Goal: Task Accomplishment & Management: Manage account settings

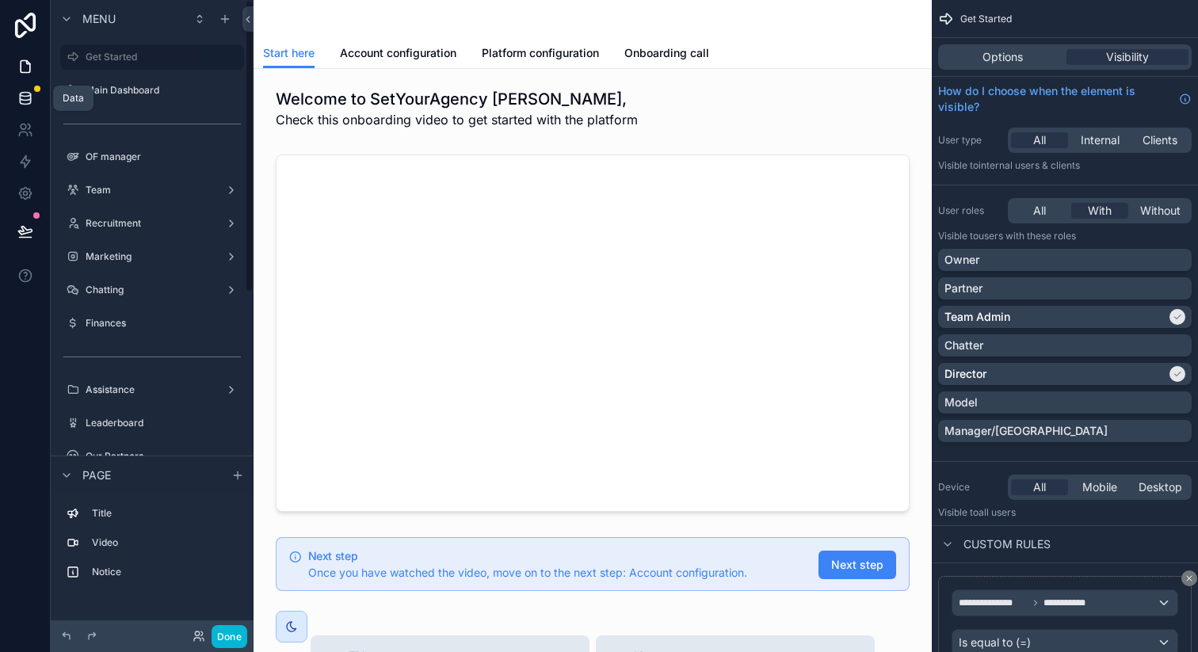
click at [37, 93] on link at bounding box center [25, 98] width 50 height 32
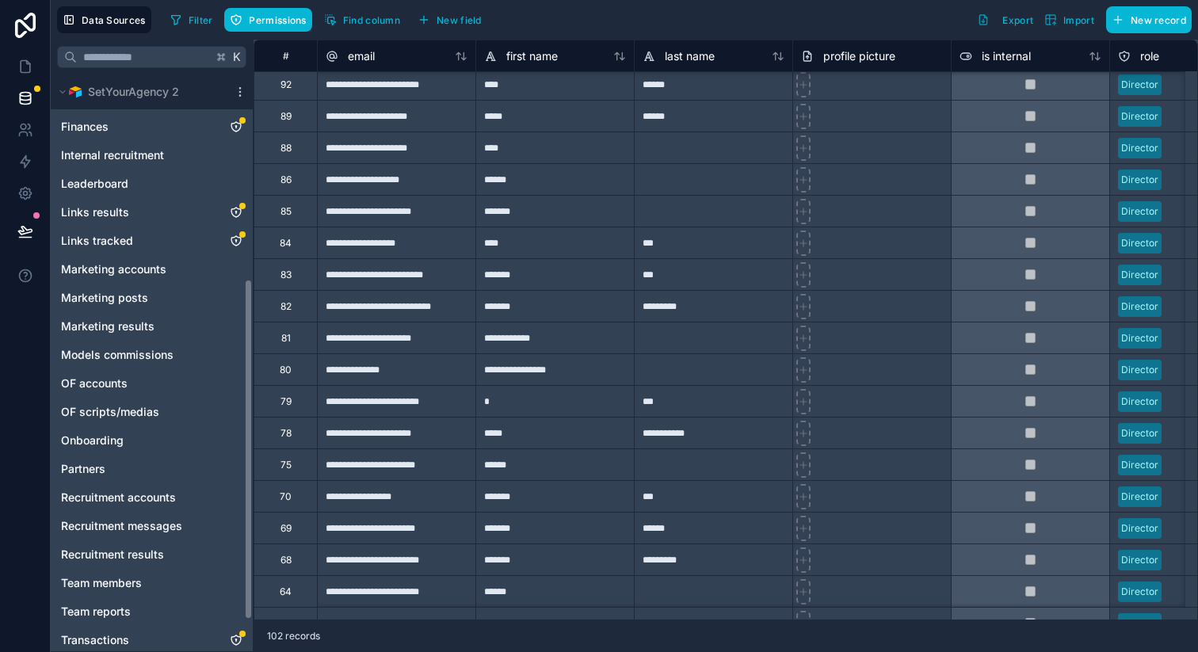
scroll to position [398, 0]
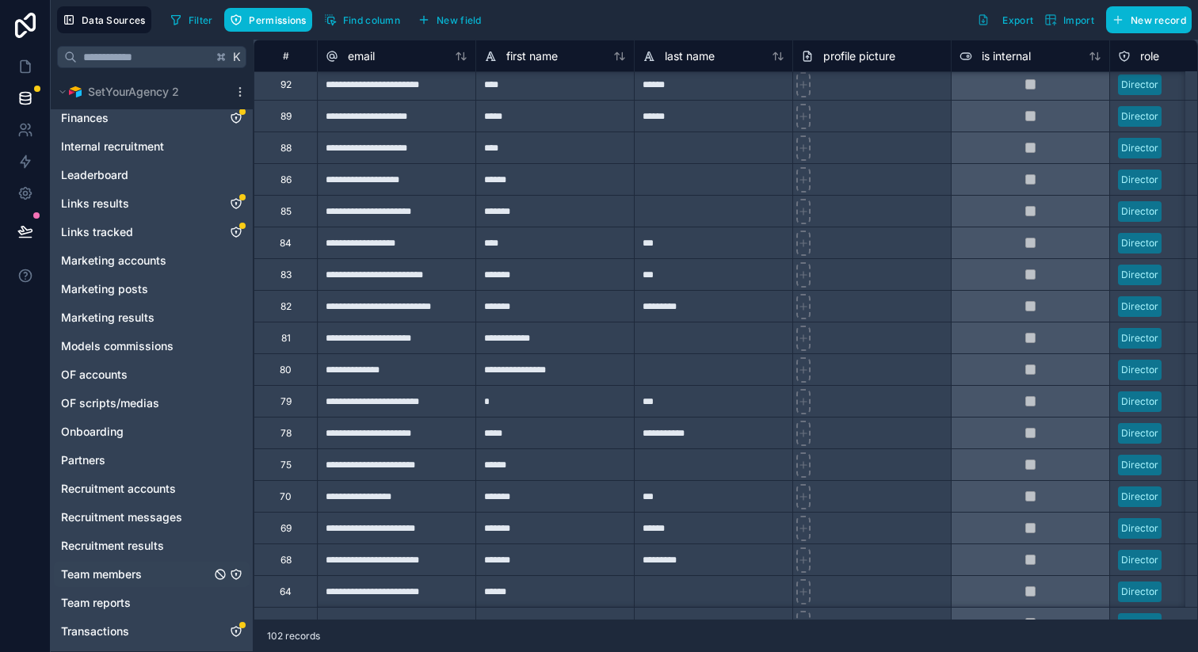
click at [176, 574] on div "Team members" at bounding box center [152, 574] width 196 height 25
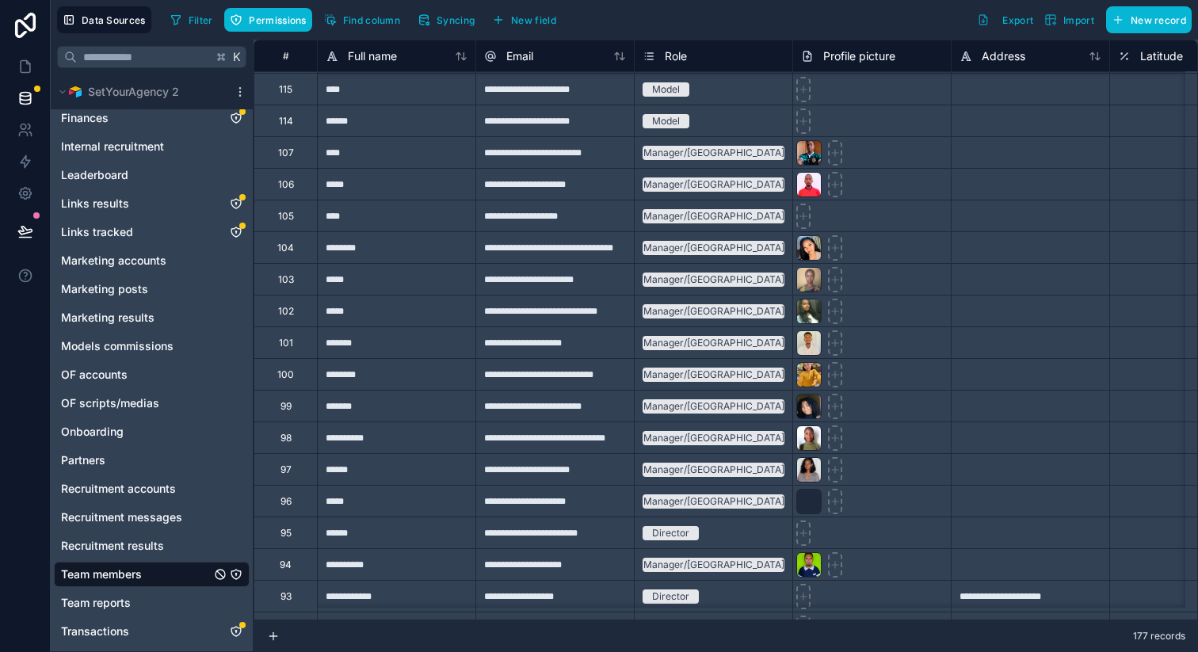
scroll to position [5073, 0]
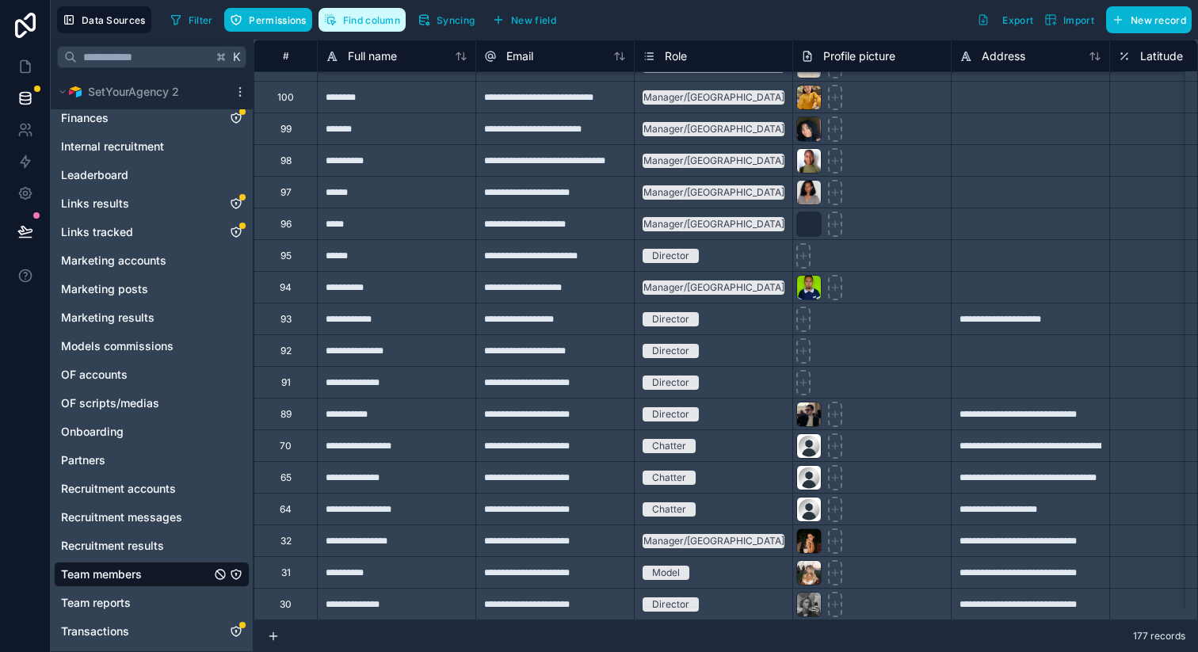
click at [356, 16] on span "Find column" at bounding box center [371, 20] width 57 height 12
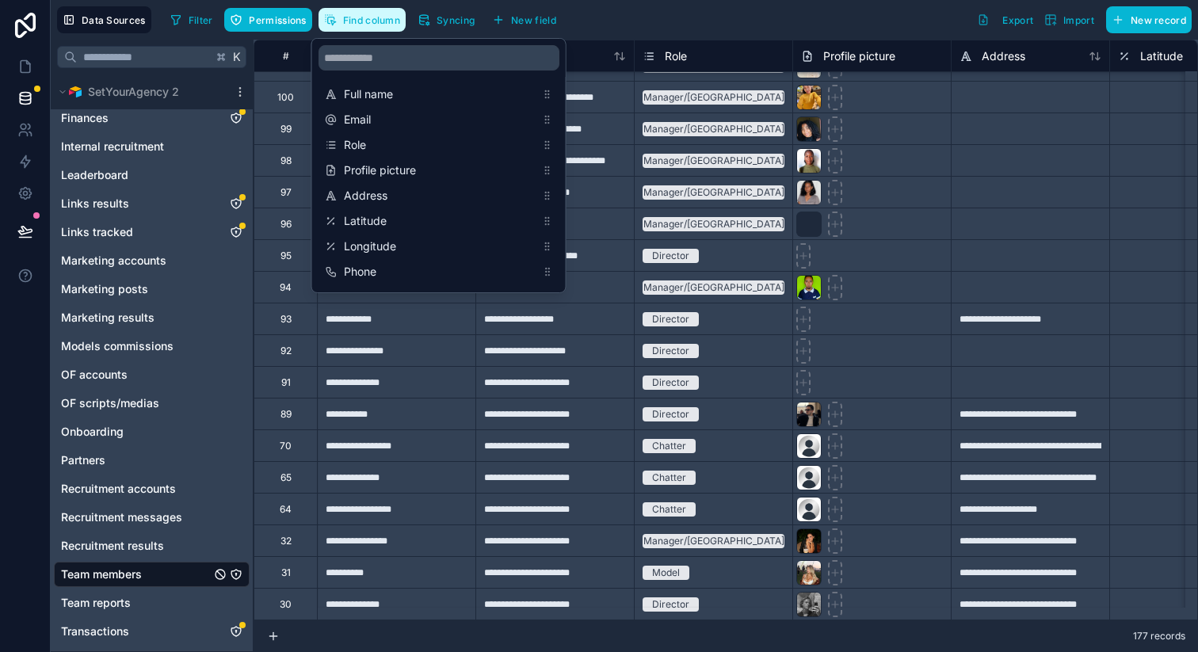
click at [356, 16] on span "Find column" at bounding box center [371, 20] width 57 height 12
click at [198, 24] on span "Filter" at bounding box center [201, 20] width 25 height 12
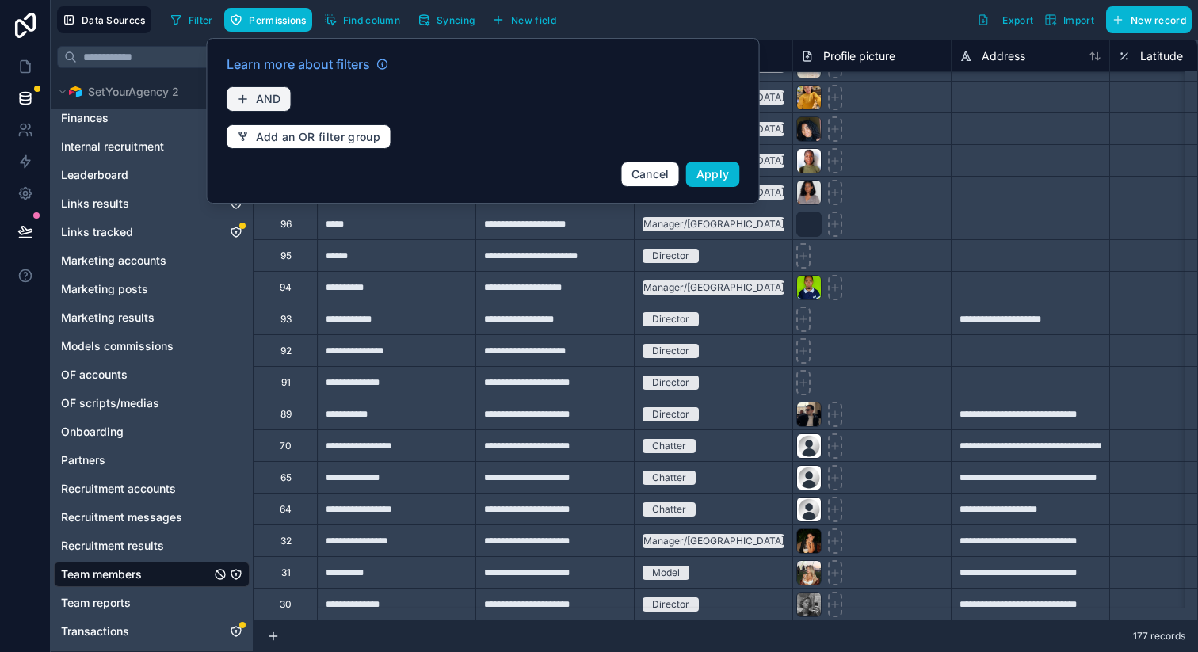
click at [269, 95] on span "AND" at bounding box center [268, 99] width 25 height 14
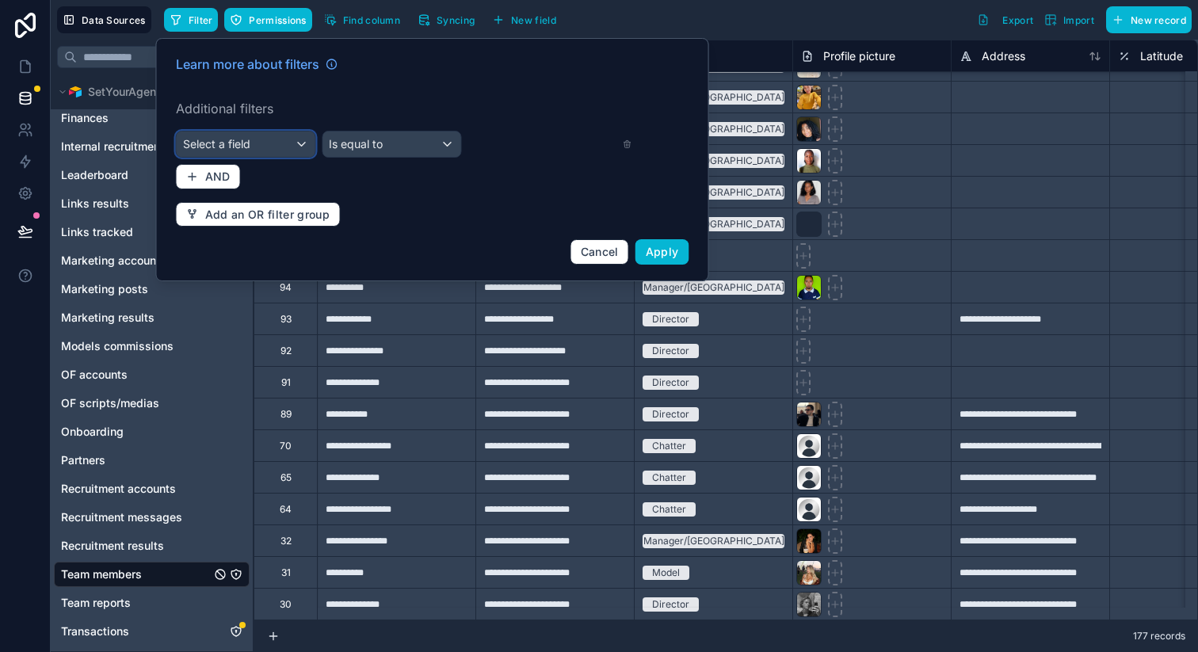
click at [283, 147] on div "Select a field" at bounding box center [246, 144] width 139 height 25
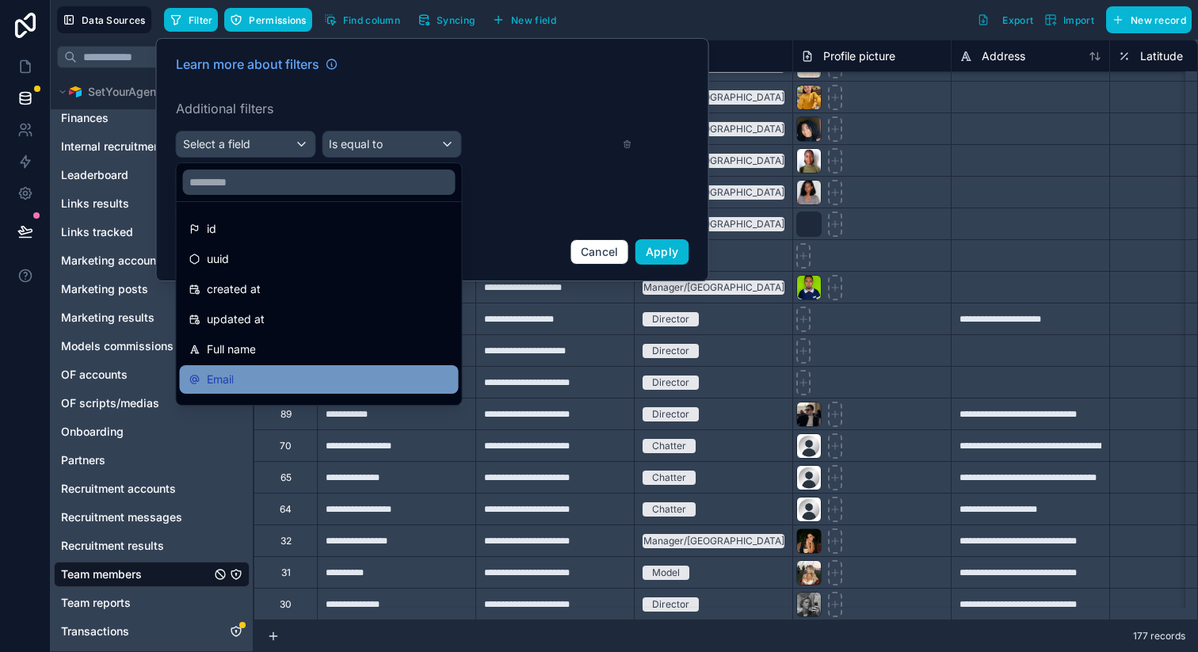
click at [269, 369] on div "Email" at bounding box center [319, 379] width 279 height 29
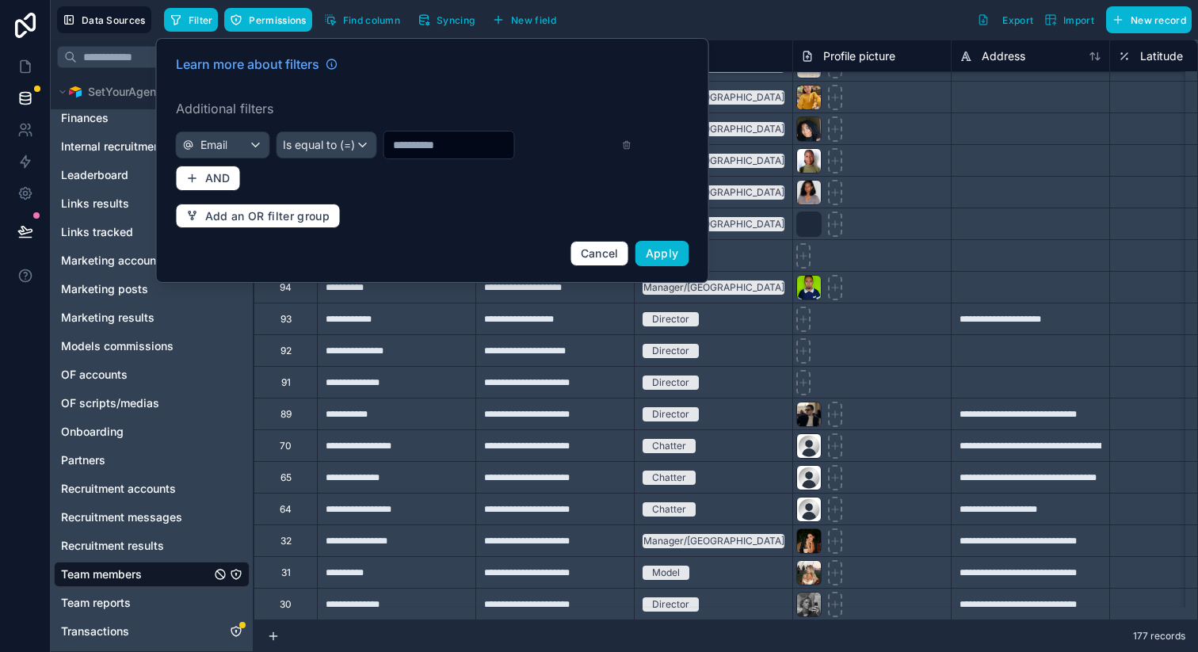
click at [408, 147] on input "text" at bounding box center [448, 145] width 130 height 22
paste input "**********"
type input "**********"
click at [669, 253] on span "Apply" at bounding box center [662, 252] width 33 height 13
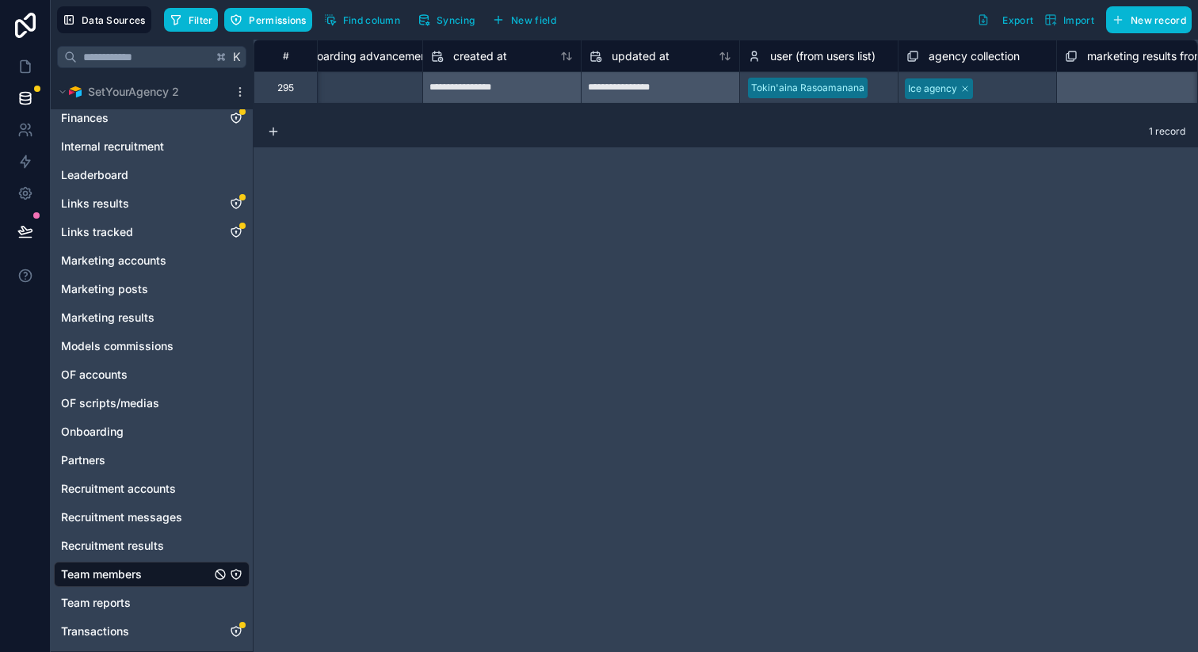
scroll to position [0, 6159]
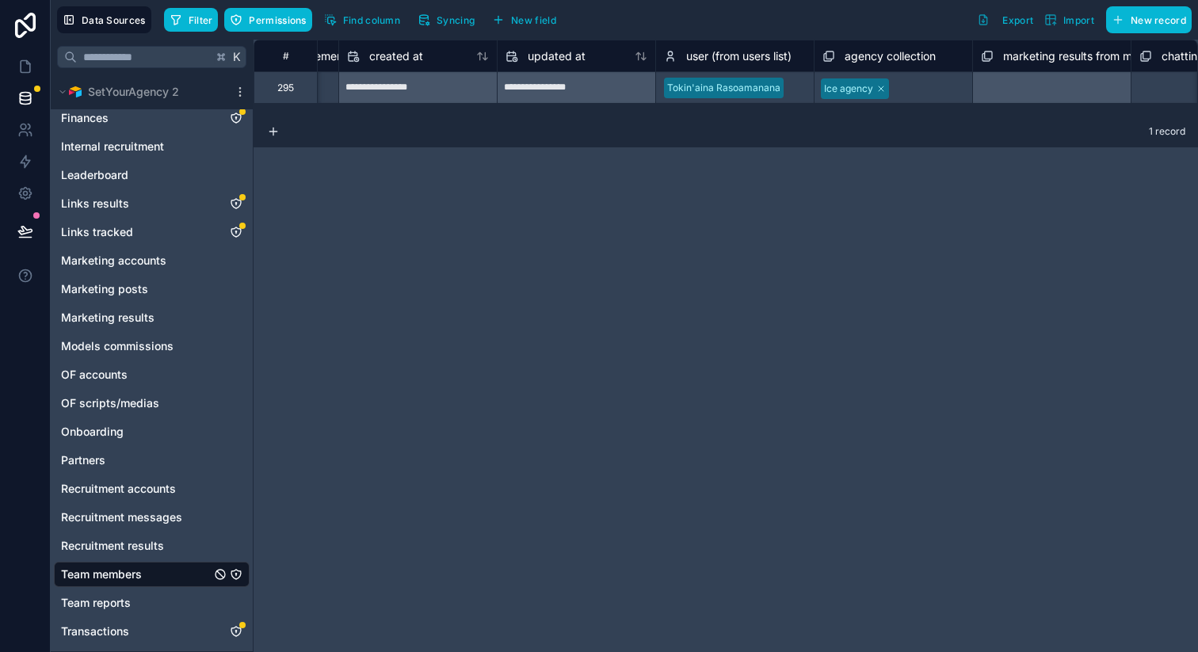
click at [728, 90] on div "Tokin'aina Rasoamanana" at bounding box center [723, 88] width 113 height 14
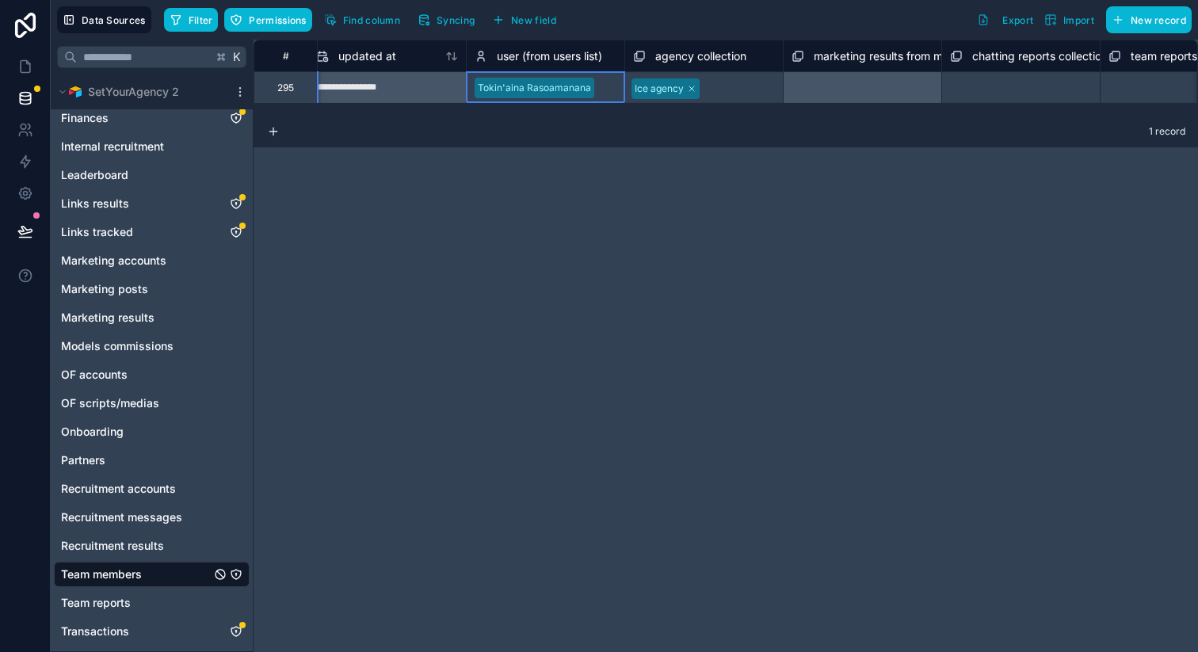
scroll to position [0, 6258]
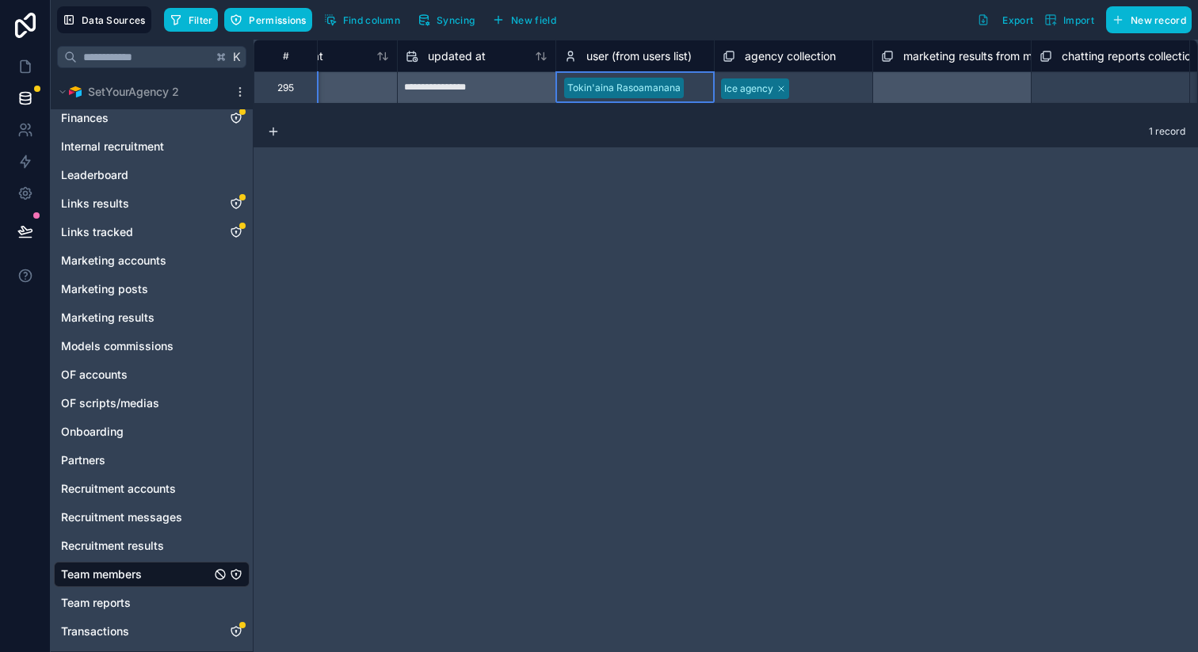
click at [624, 86] on div "Tokin'aina Rasoamanana" at bounding box center [623, 88] width 113 height 14
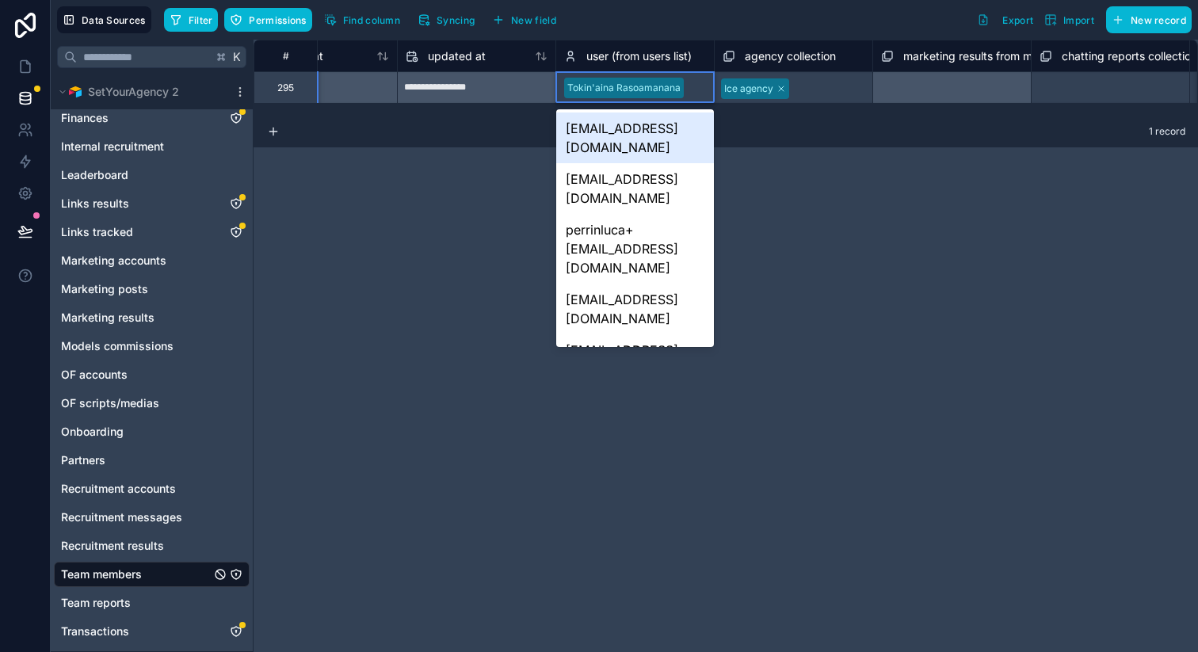
click at [461, 195] on div "**********" at bounding box center [726, 346] width 944 height 612
click at [461, 194] on div "**********" at bounding box center [726, 346] width 944 height 612
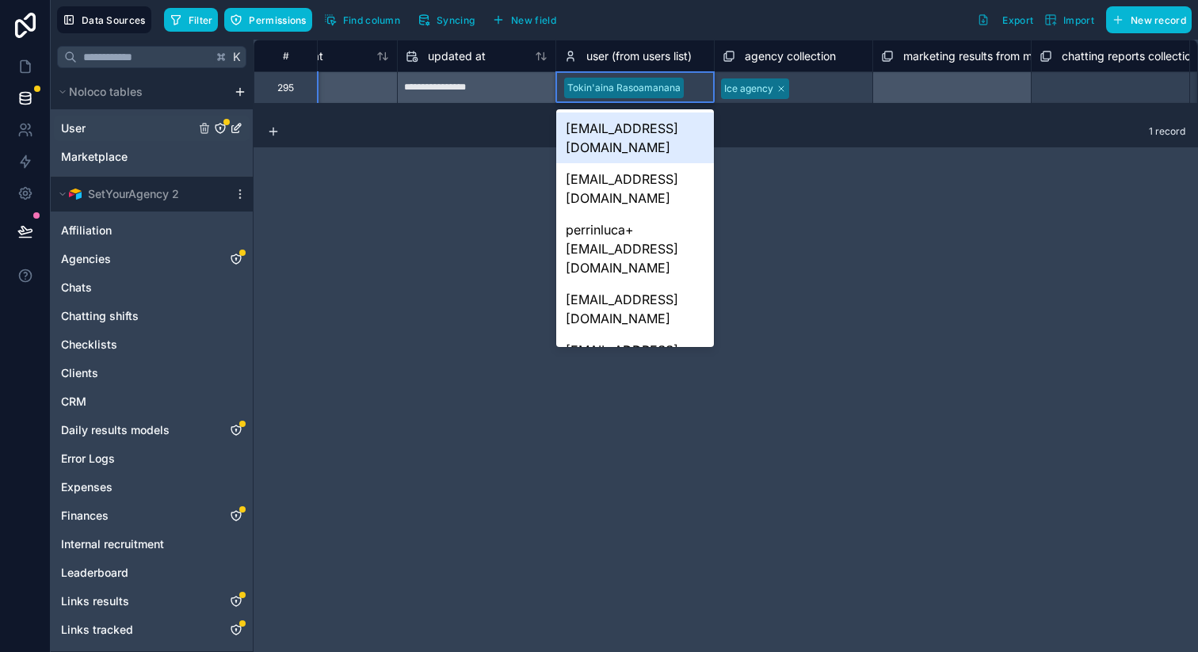
click at [174, 129] on div "User" at bounding box center [152, 128] width 196 height 25
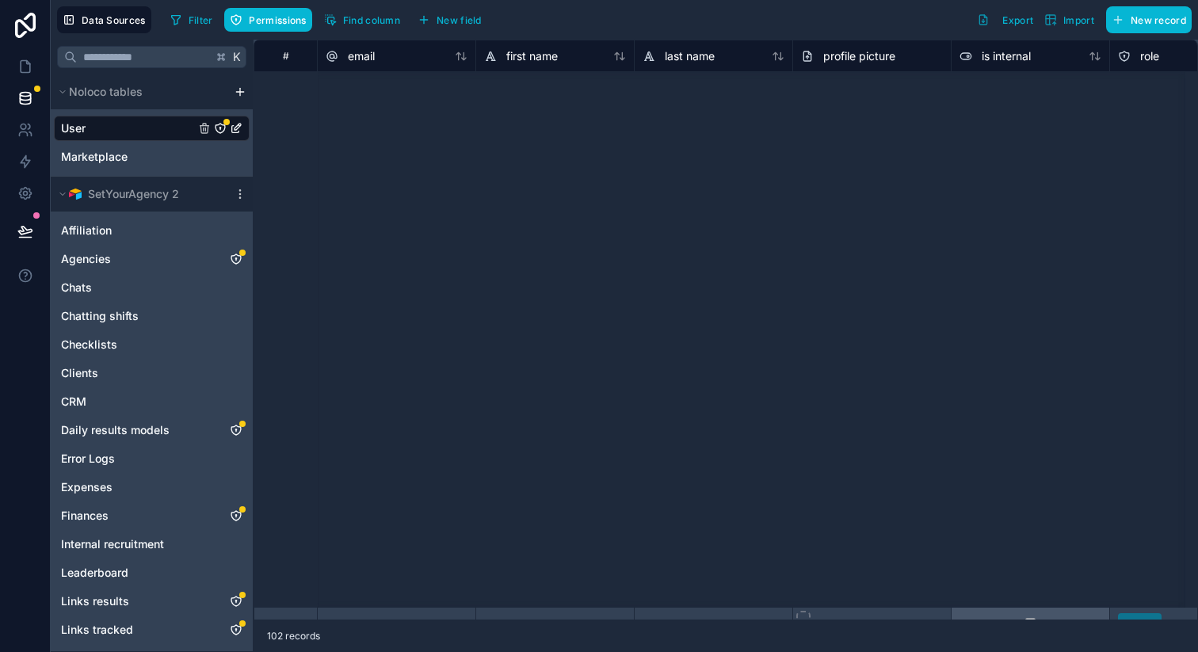
scroll to position [674, 0]
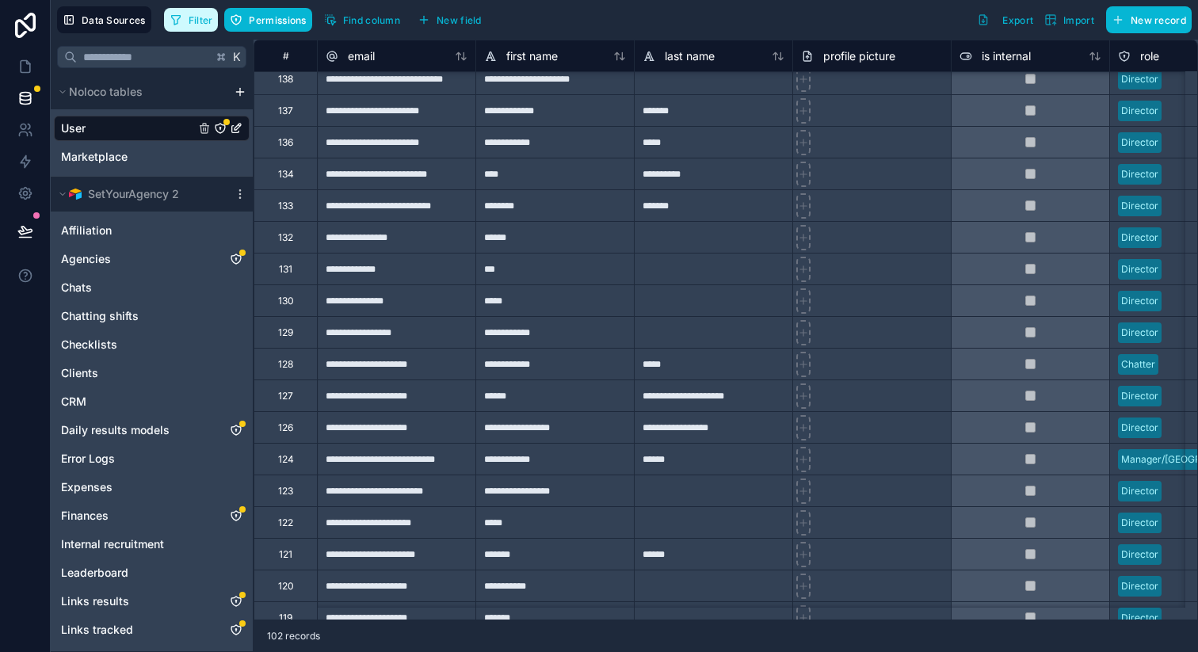
click at [196, 25] on span "Filter" at bounding box center [201, 20] width 25 height 12
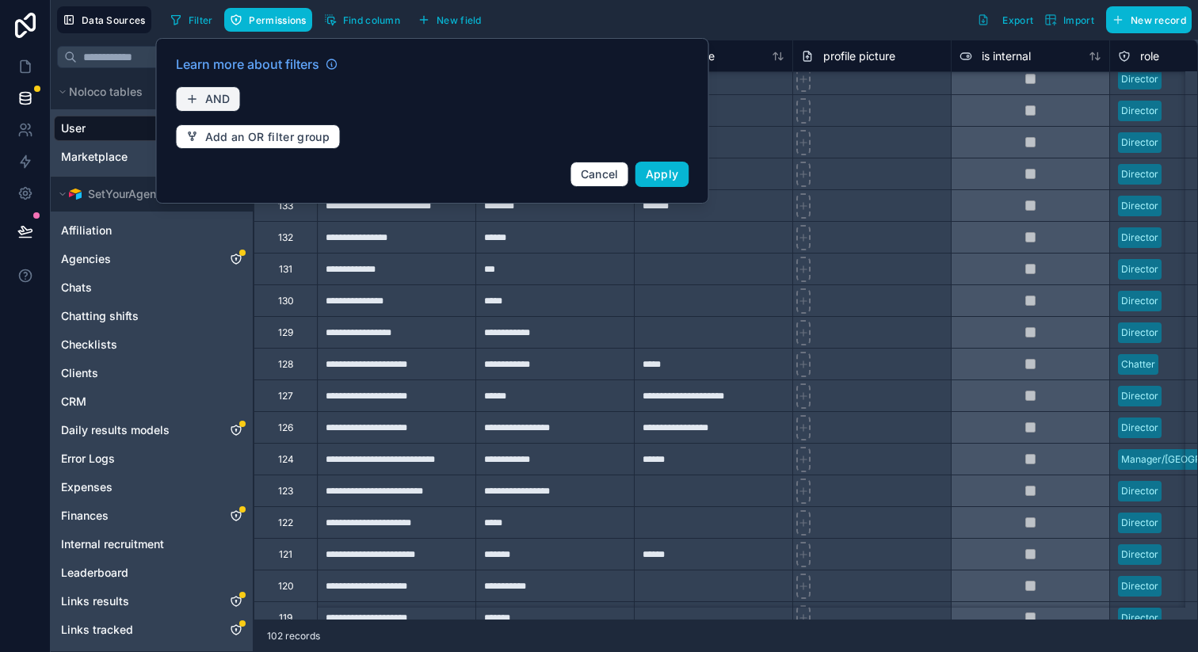
click at [216, 96] on span "AND" at bounding box center [217, 99] width 25 height 14
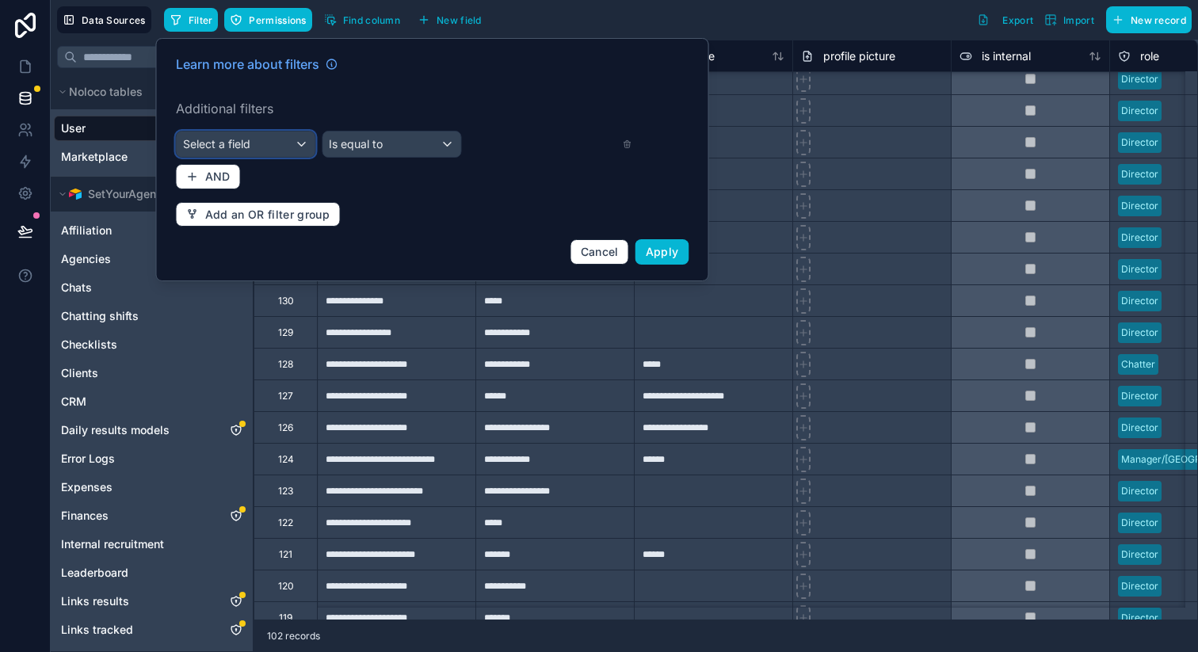
click at [246, 145] on span "Select a field" at bounding box center [216, 143] width 67 height 13
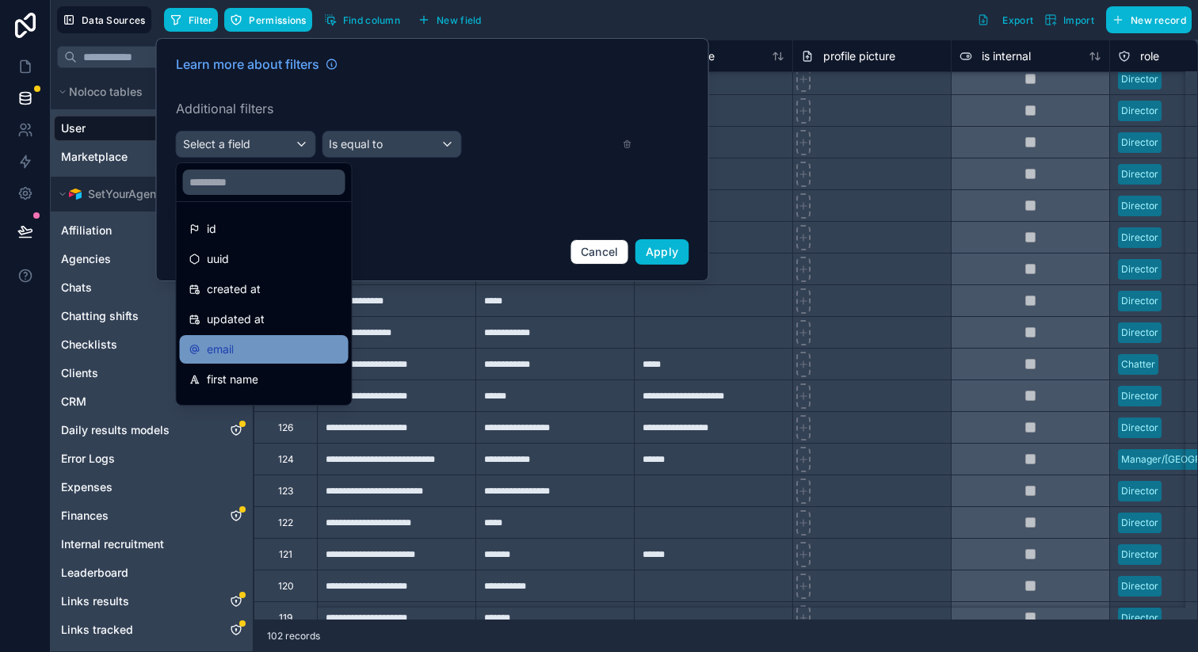
click at [248, 352] on div "email" at bounding box center [264, 349] width 150 height 19
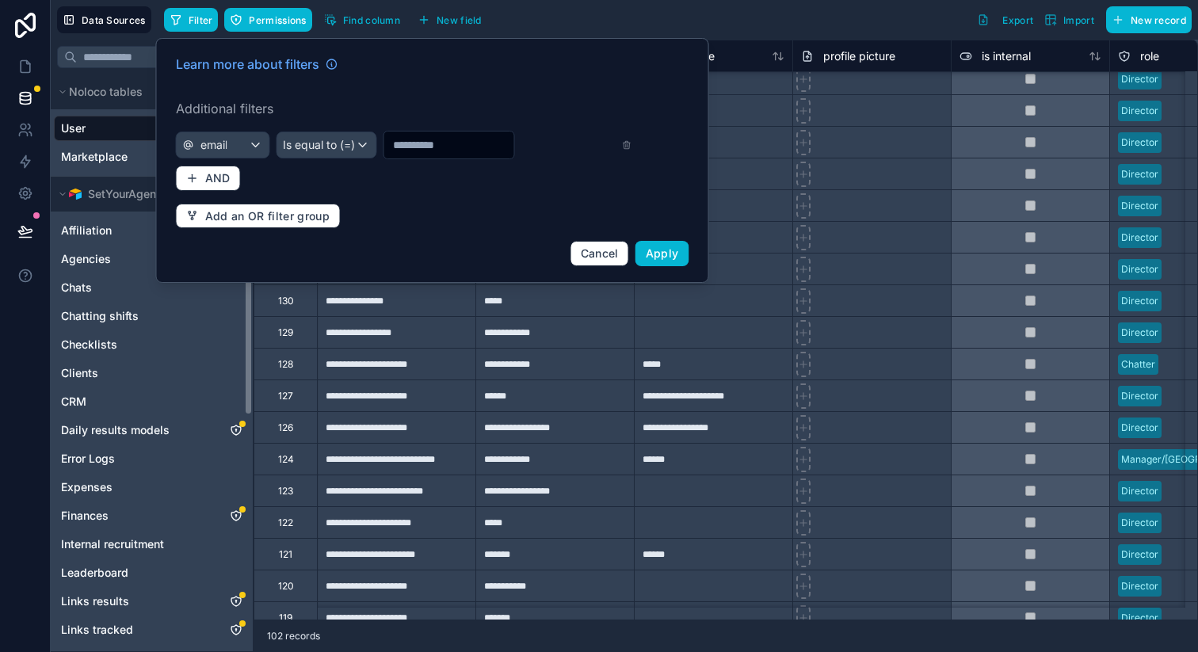
click at [433, 139] on input "text" at bounding box center [448, 145] width 130 height 22
paste input "**********"
type input "**********"
click at [672, 254] on span "Apply" at bounding box center [662, 252] width 33 height 13
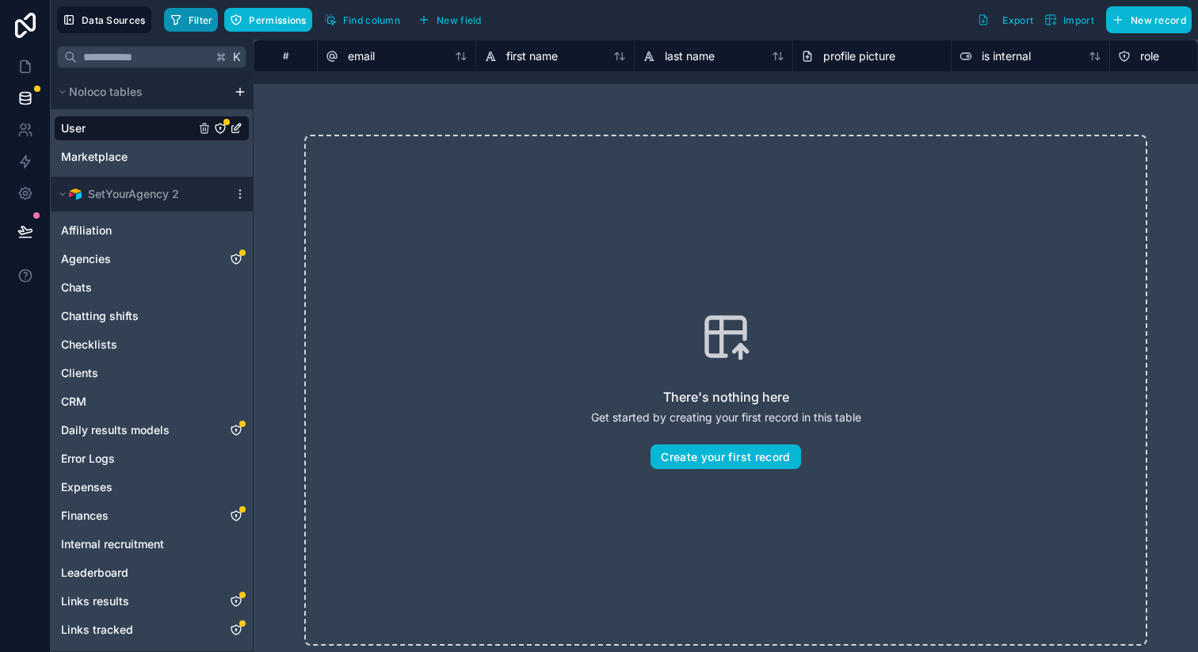
click at [194, 22] on span "Filter" at bounding box center [201, 20] width 25 height 12
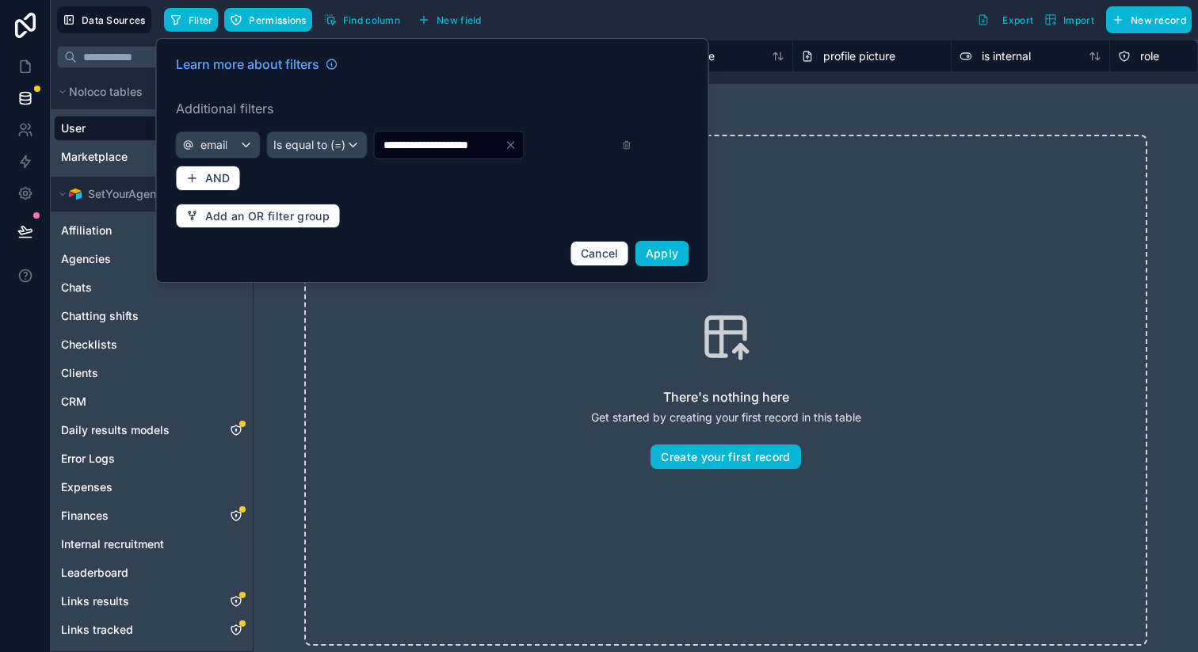
click at [440, 144] on input "**********" at bounding box center [439, 145] width 130 height 22
type input "*****"
click at [334, 150] on span "Is equal to (=)" at bounding box center [309, 145] width 72 height 16
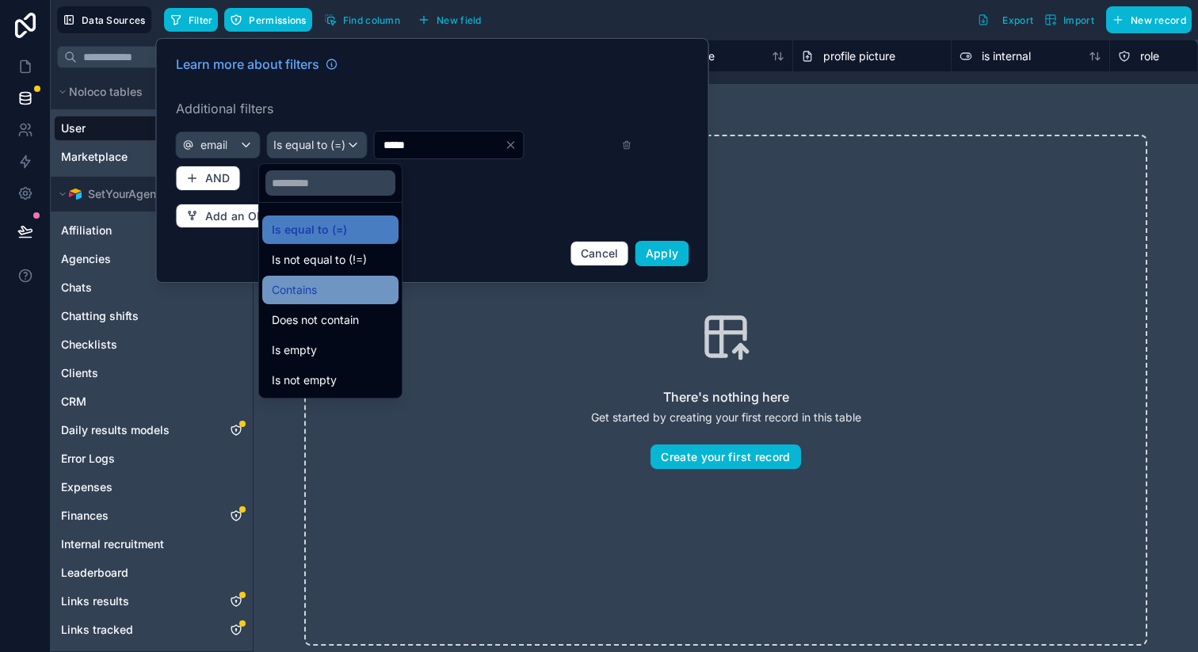
click at [328, 283] on div "Contains" at bounding box center [330, 289] width 117 height 19
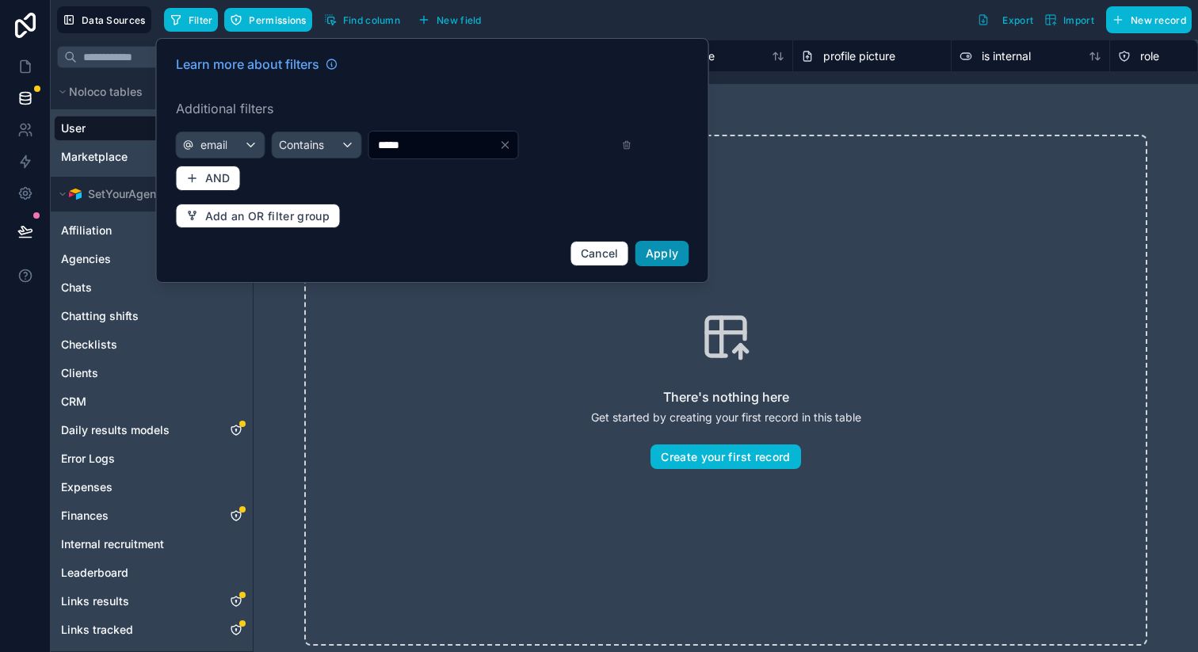
click at [673, 253] on span "Apply" at bounding box center [662, 252] width 33 height 13
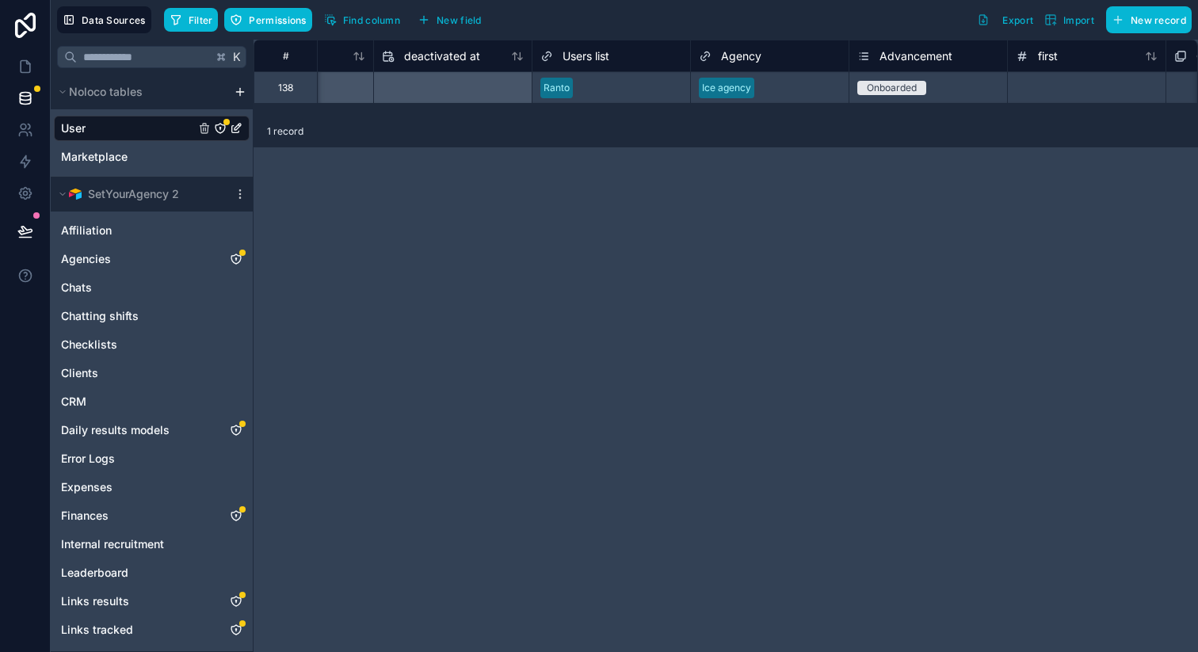
scroll to position [0, 1471]
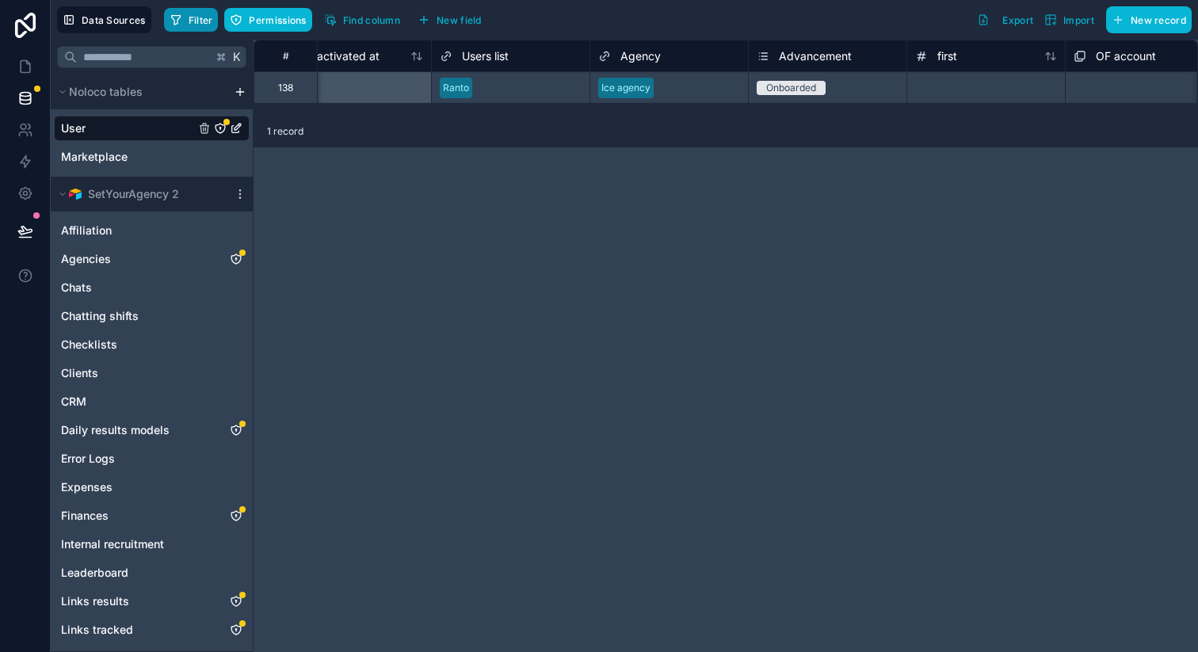
click at [177, 23] on icon "button" at bounding box center [176, 19] width 13 height 13
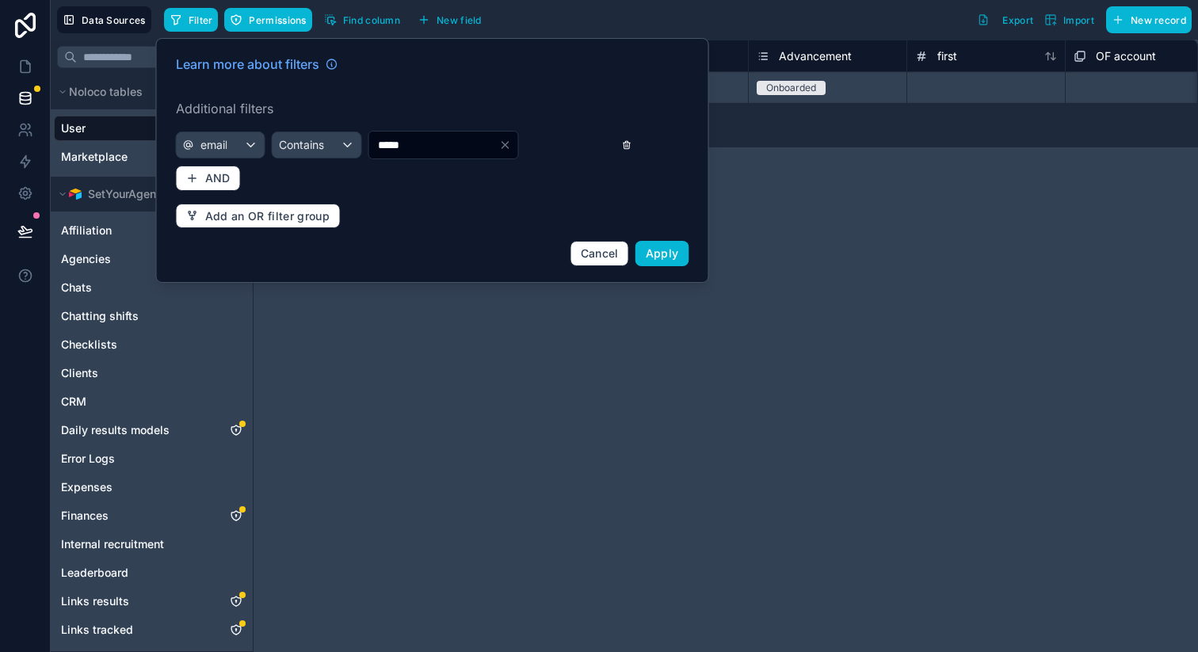
click at [628, 143] on icon at bounding box center [627, 143] width 7 height 0
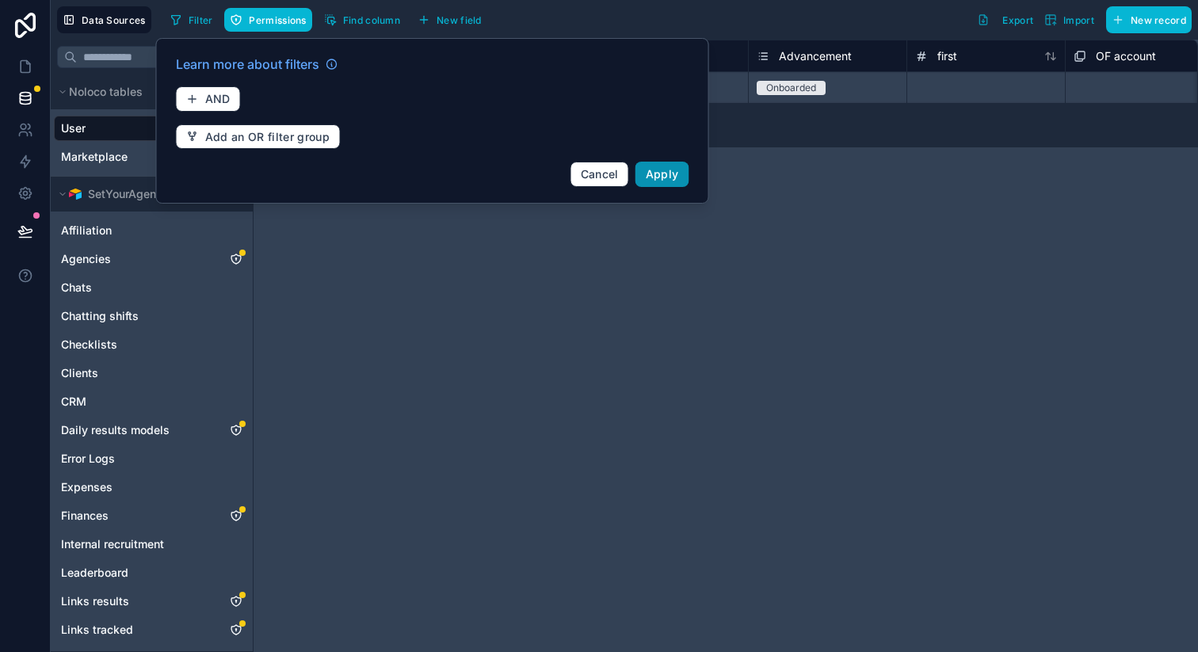
click at [669, 174] on span "Apply" at bounding box center [662, 173] width 33 height 13
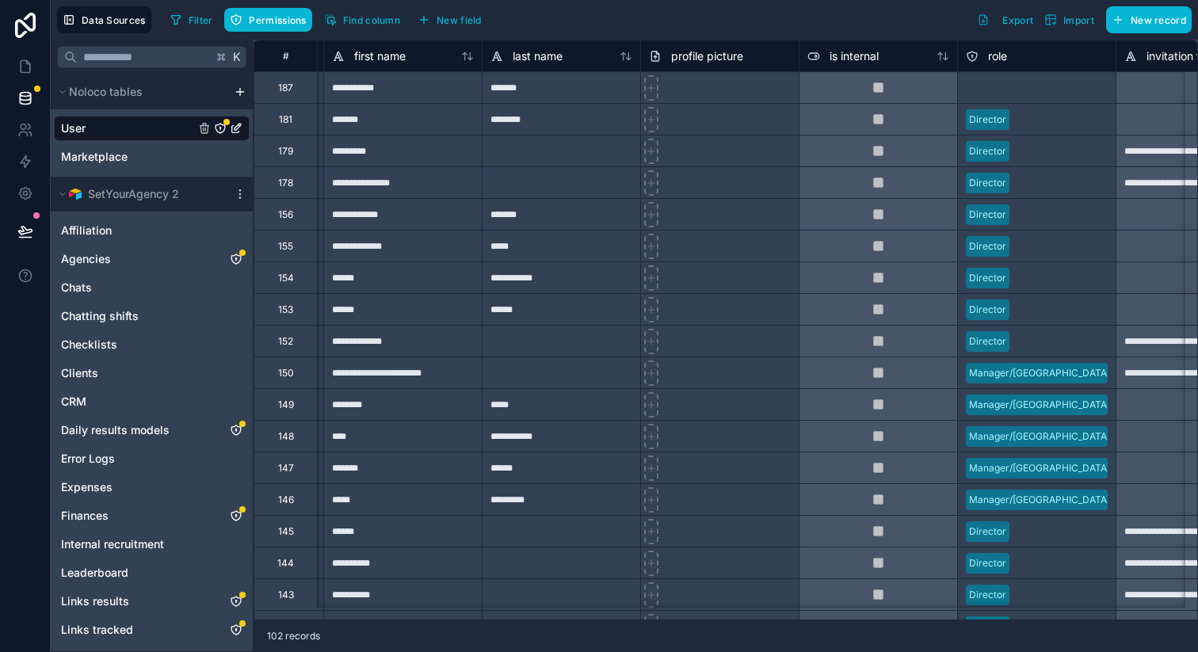
scroll to position [0, 322]
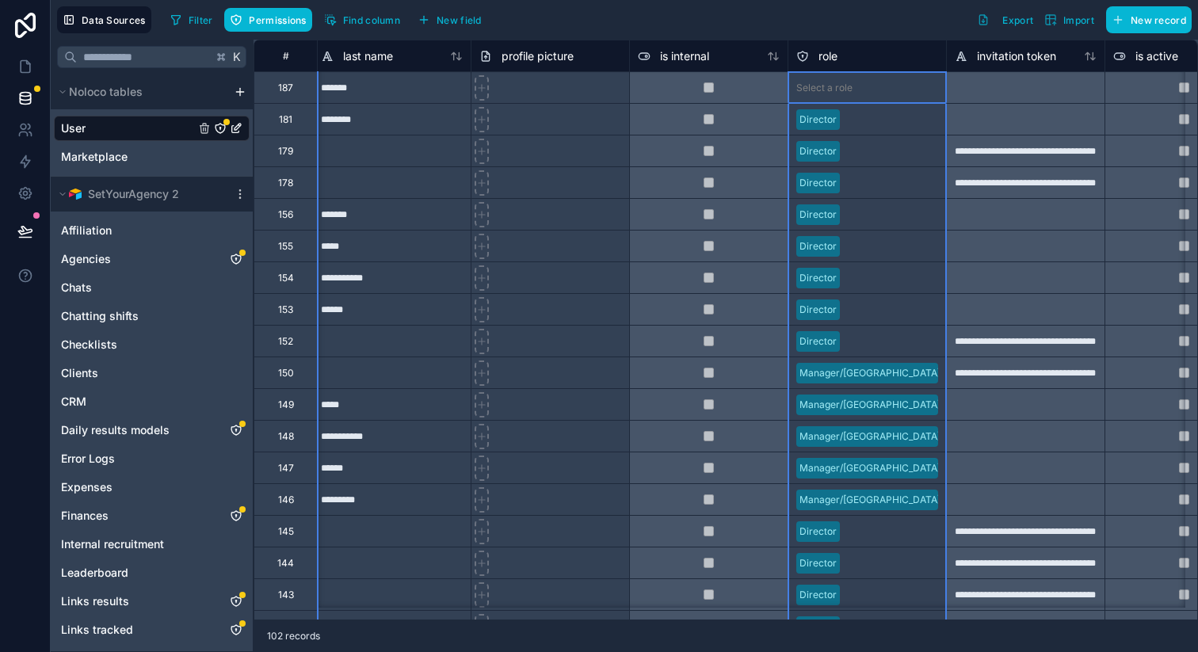
drag, startPoint x: 874, startPoint y: 66, endPoint x: 827, endPoint y: 66, distance: 46.7
click at [827, 66] on div "role" at bounding box center [867, 56] width 158 height 32
click at [868, 49] on div "role" at bounding box center [867, 56] width 142 height 19
click at [335, 22] on icon "button" at bounding box center [332, 23] width 5 height 5
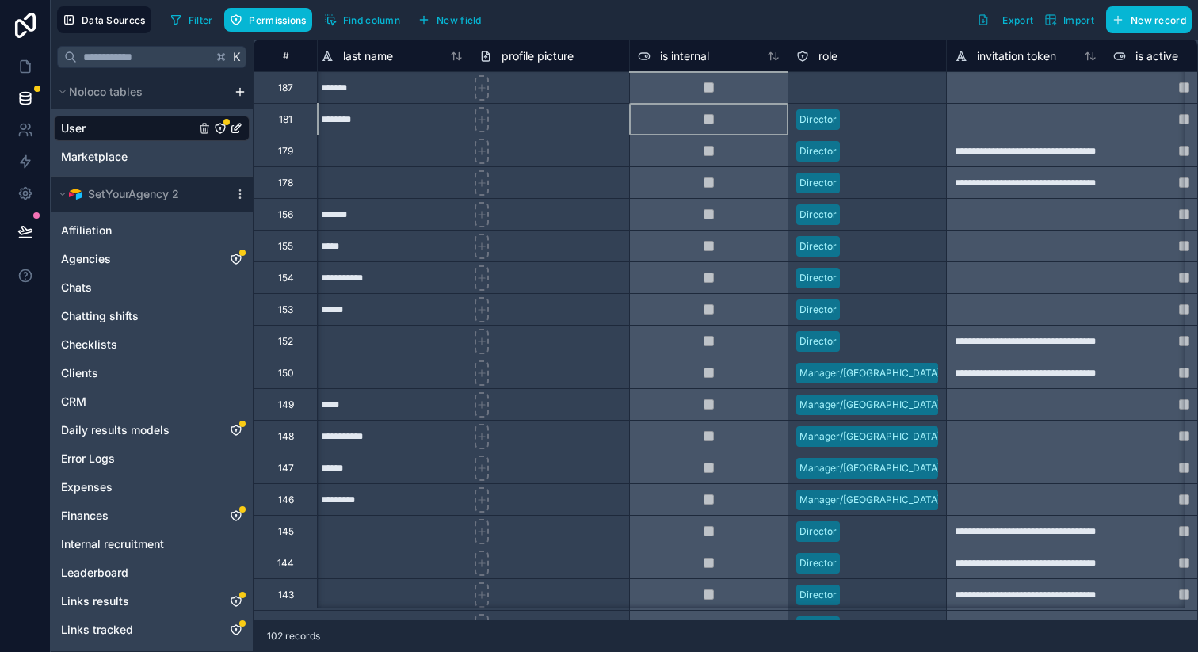
click at [679, 116] on div at bounding box center [708, 119] width 158 height 32
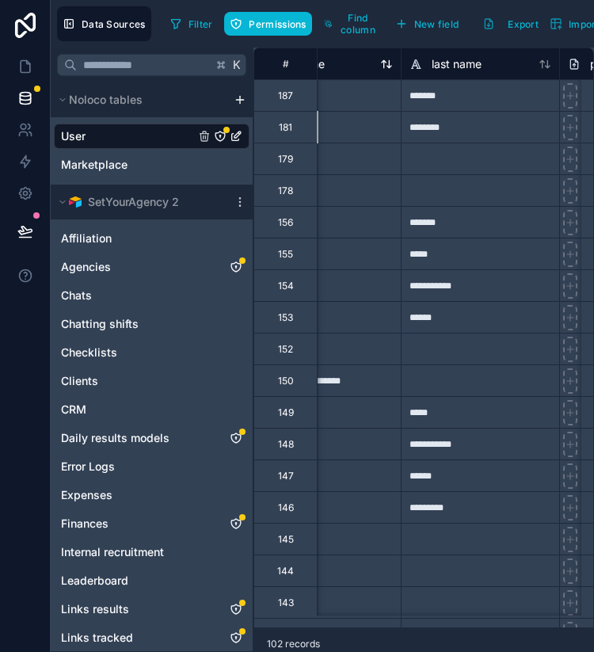
scroll to position [0, 154]
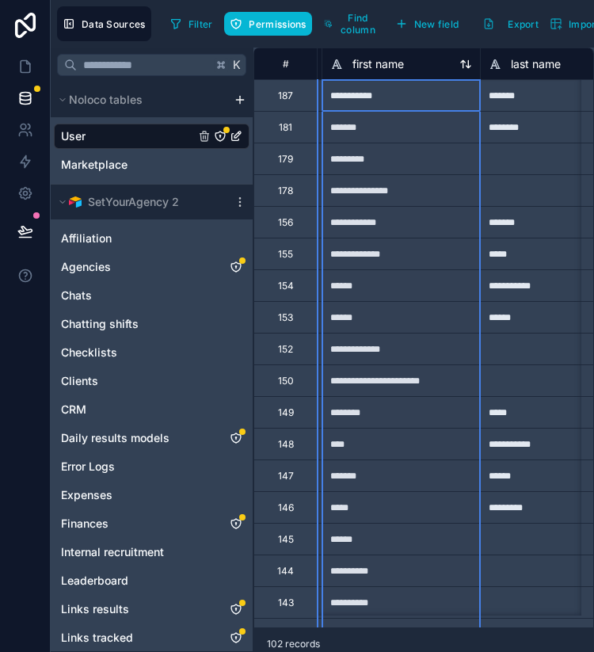
click at [465, 67] on icon at bounding box center [466, 64] width 13 height 13
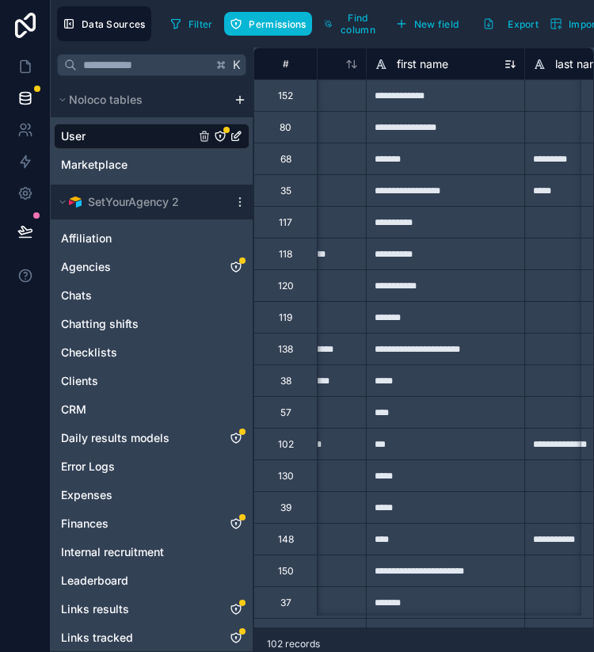
scroll to position [0, 124]
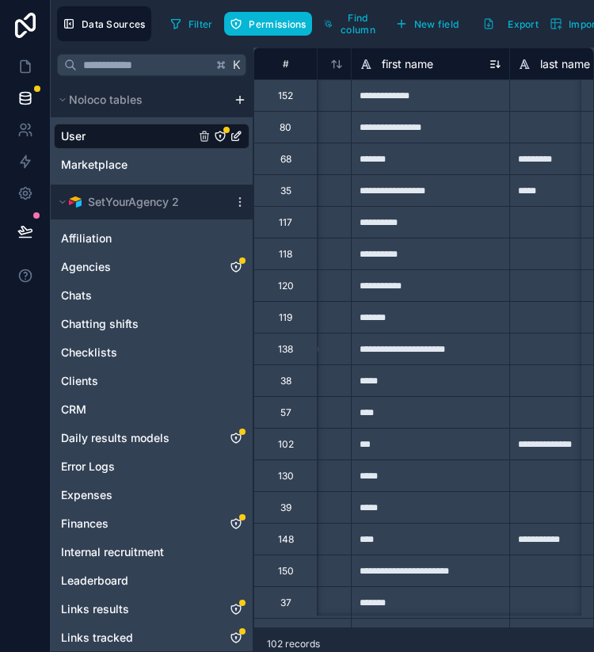
click at [497, 66] on icon at bounding box center [498, 67] width 3 height 2
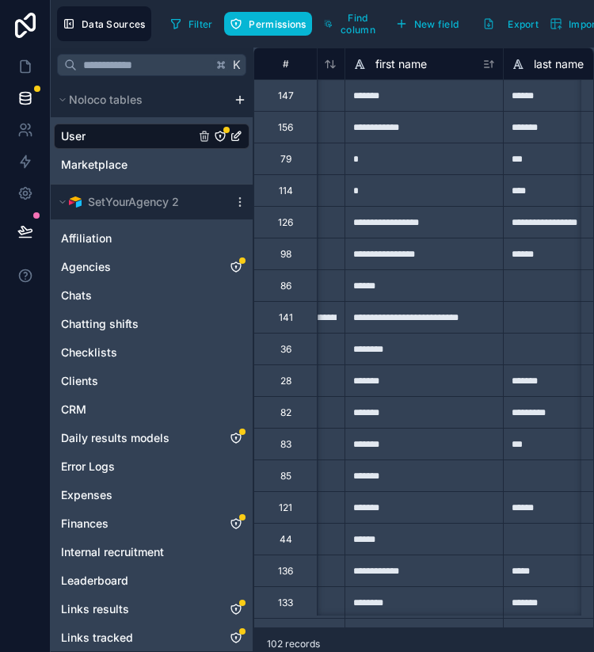
scroll to position [0, 143]
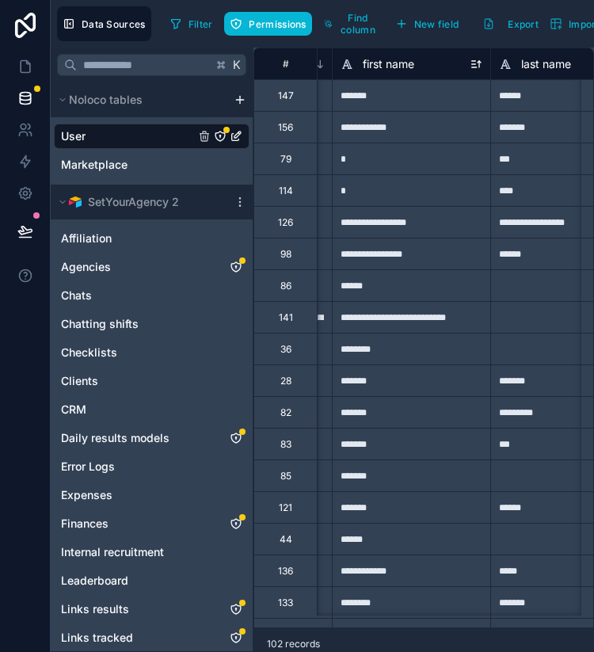
click at [477, 66] on icon at bounding box center [476, 64] width 13 height 13
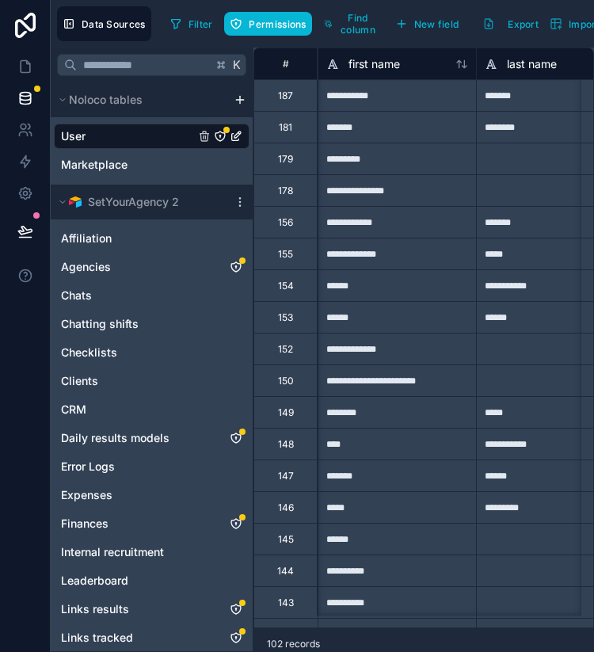
scroll to position [0, 162]
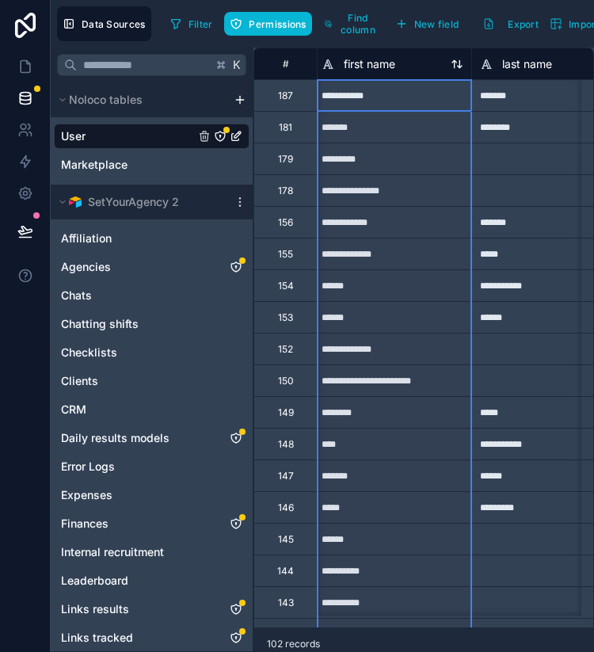
click at [456, 66] on icon at bounding box center [457, 64] width 13 height 13
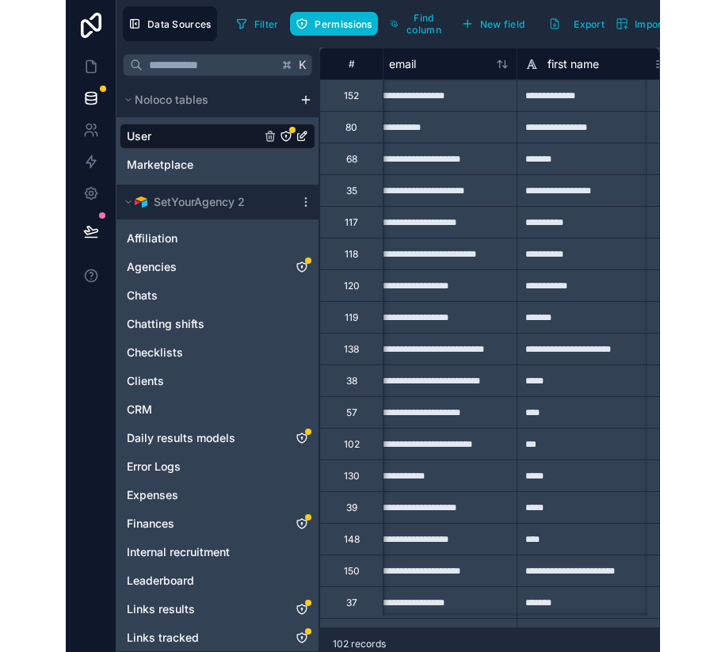
scroll to position [0, 0]
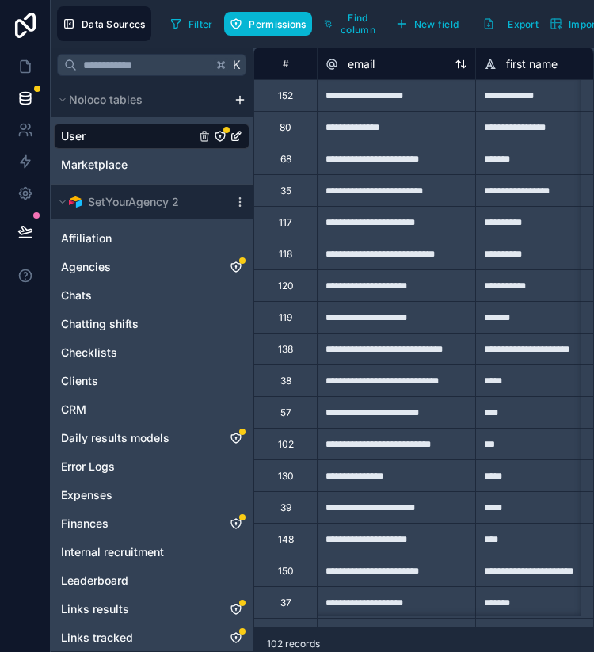
click at [458, 66] on icon at bounding box center [458, 63] width 4 height 7
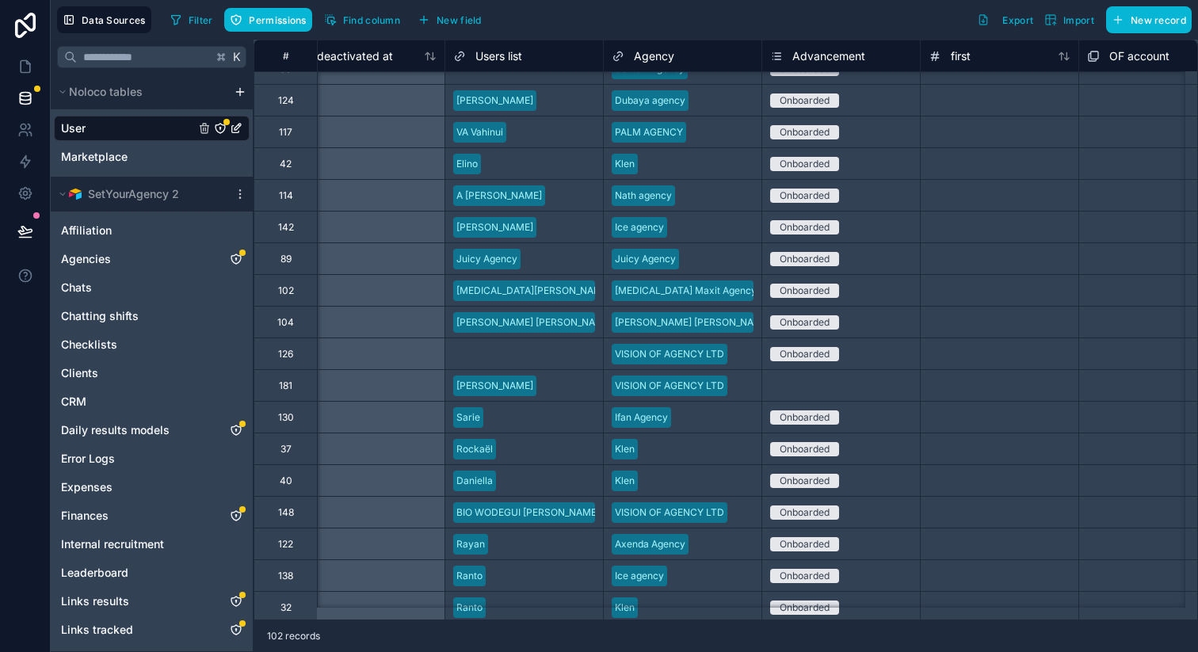
scroll to position [20, 1457]
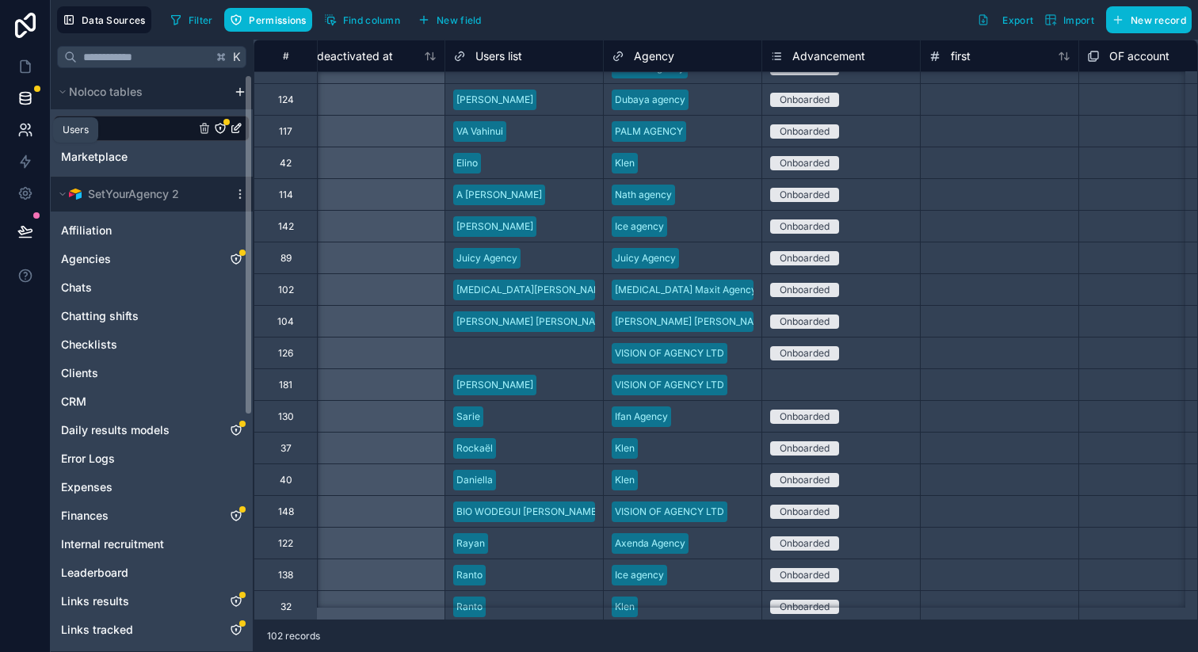
click at [33, 130] on link at bounding box center [25, 130] width 50 height 32
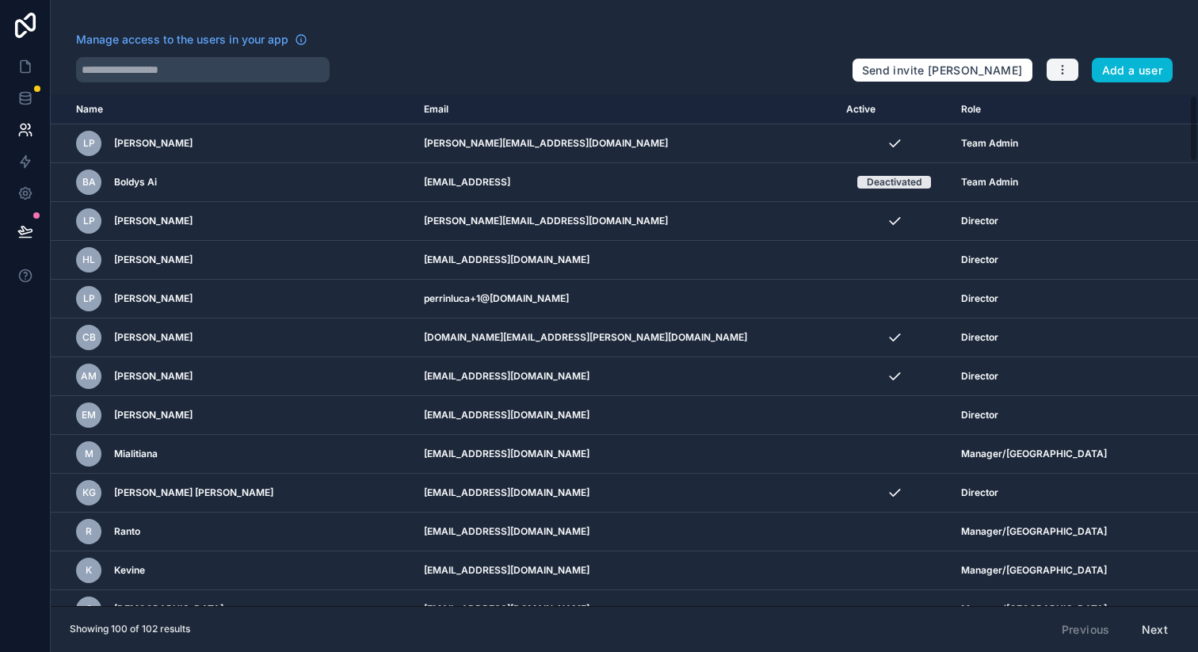
click at [1056, 65] on icon "button" at bounding box center [1062, 69] width 13 height 13
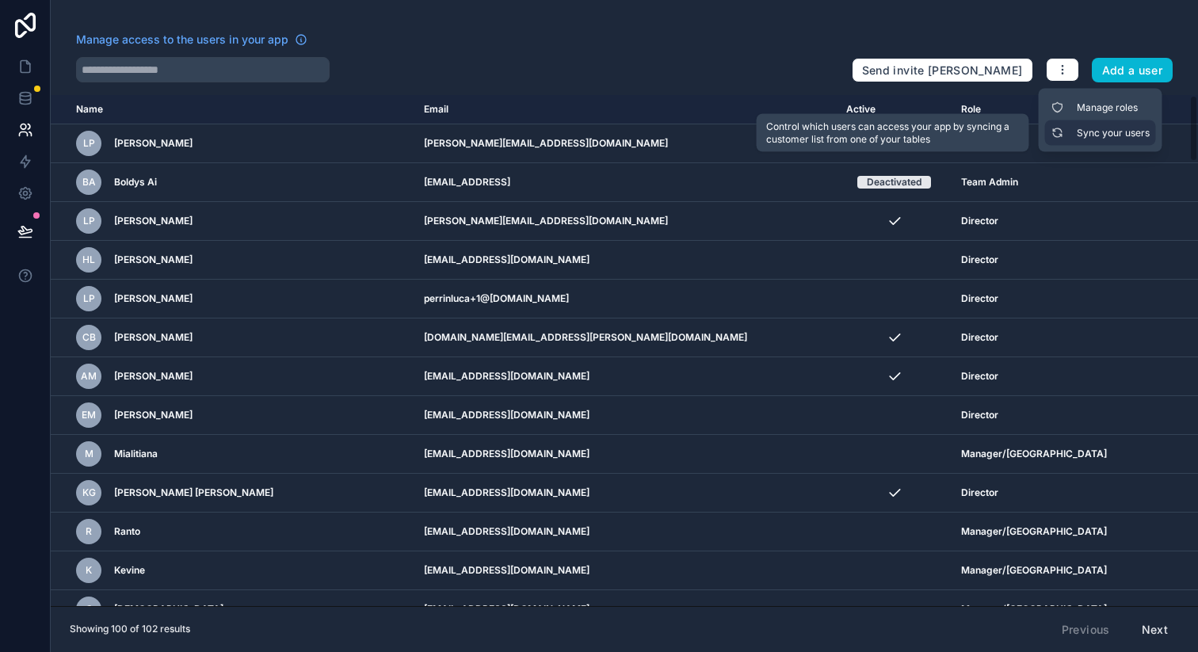
click at [1076, 132] on link "Sync your users" at bounding box center [1100, 132] width 111 height 25
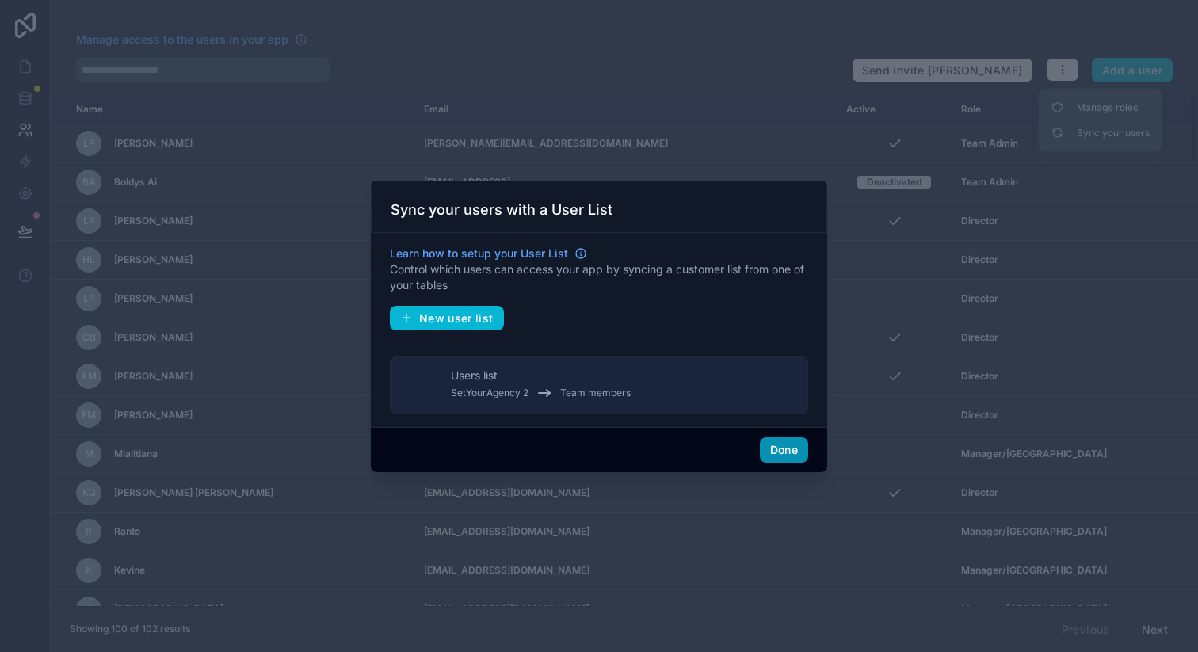
click at [788, 451] on button "Done" at bounding box center [784, 449] width 48 height 25
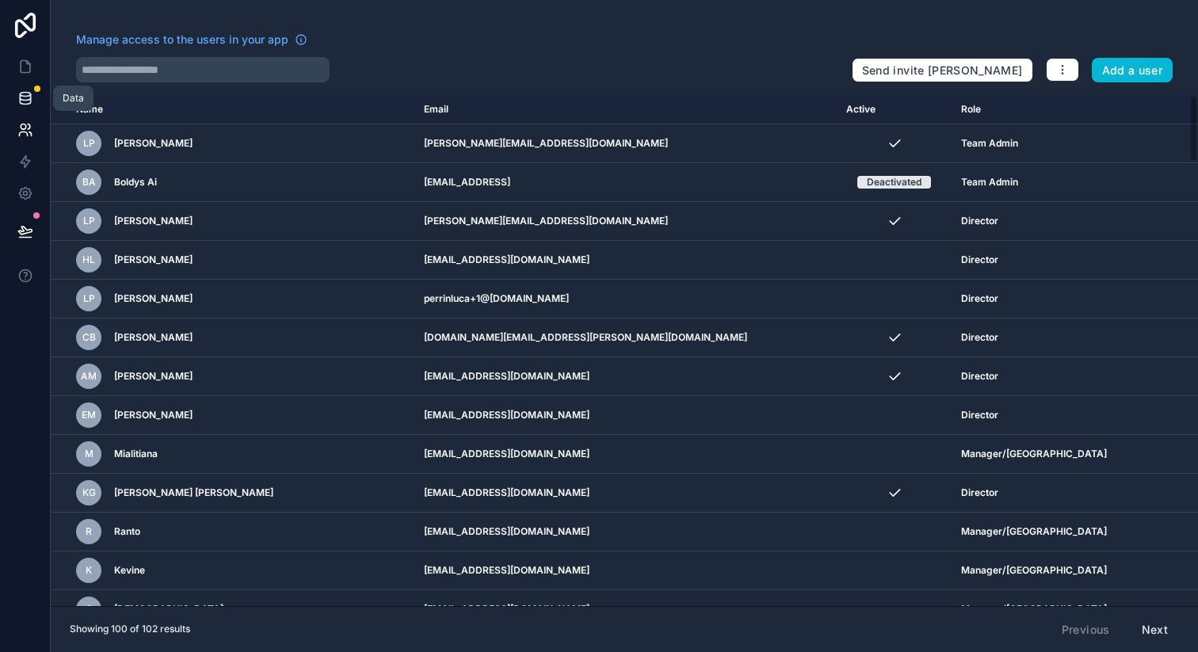
click at [21, 100] on icon at bounding box center [25, 97] width 10 height 6
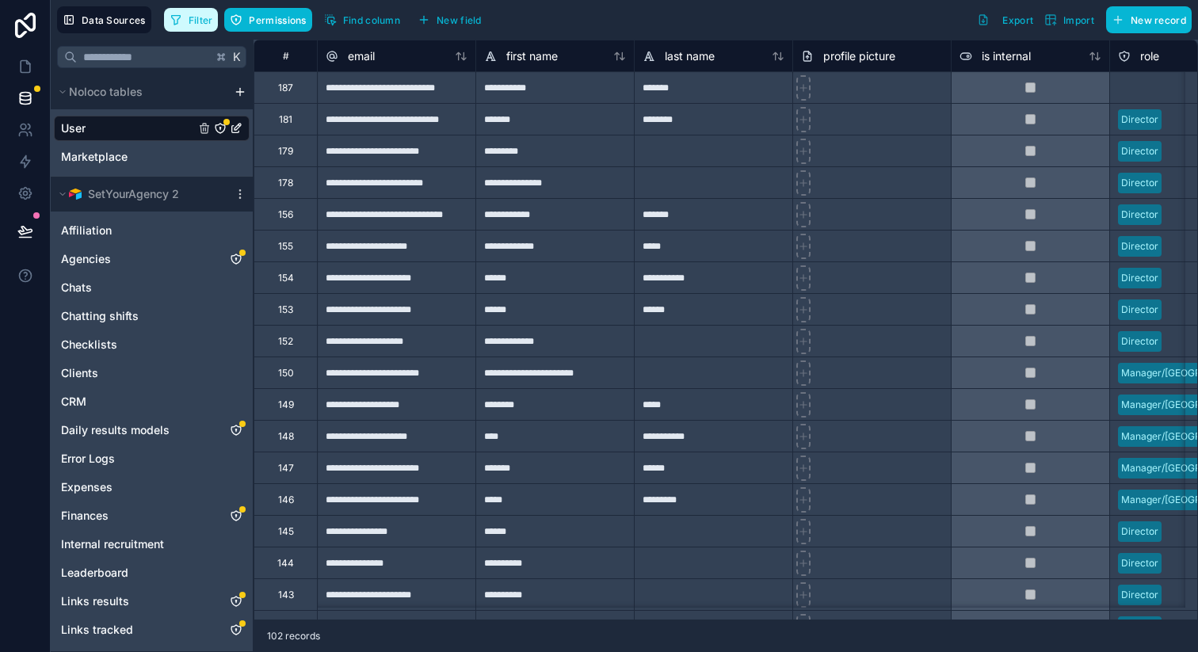
click at [204, 19] on span "Filter" at bounding box center [201, 20] width 25 height 12
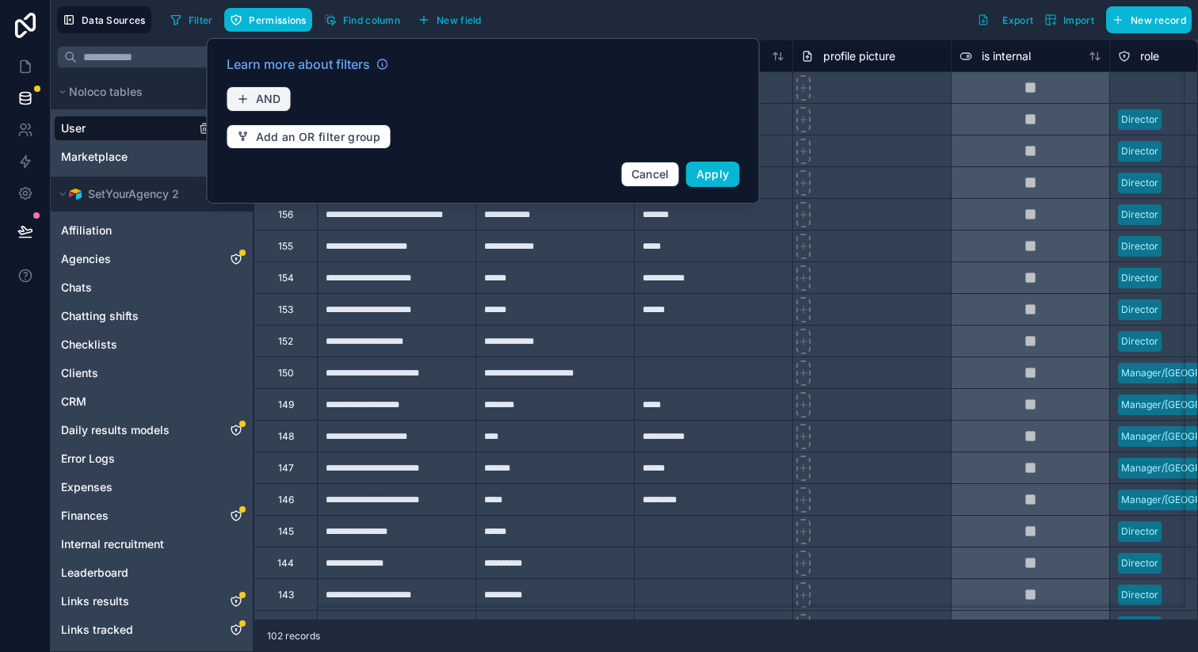
click at [252, 91] on button "AND" at bounding box center [259, 98] width 65 height 25
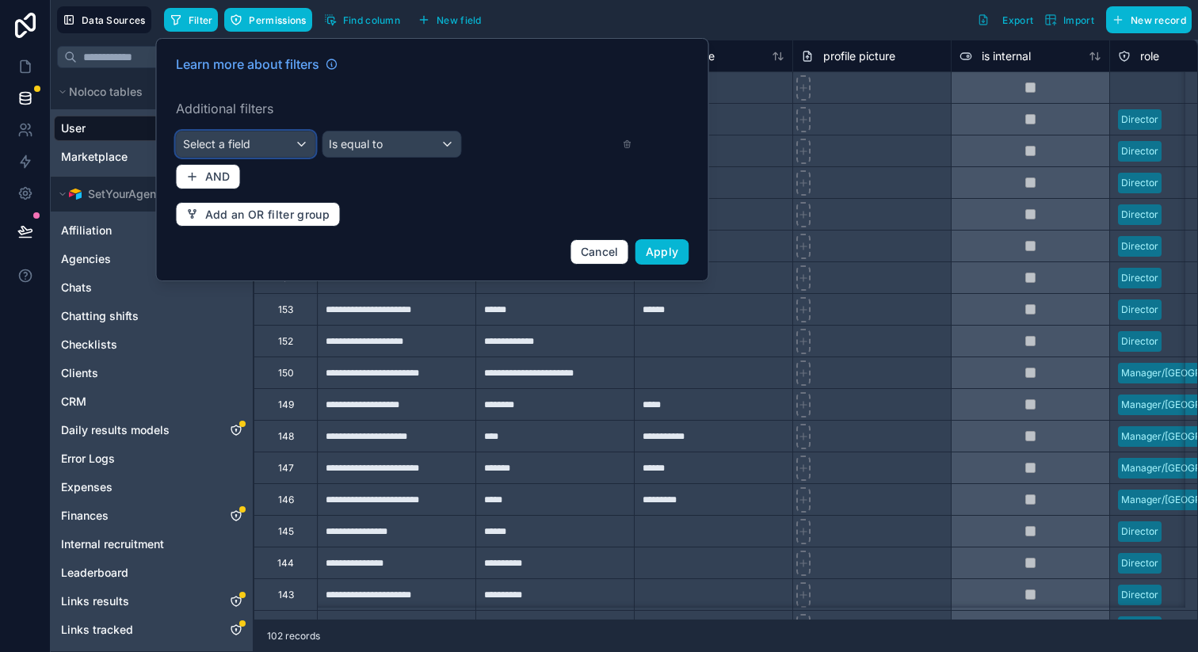
click at [238, 143] on span "Select a field" at bounding box center [216, 143] width 67 height 13
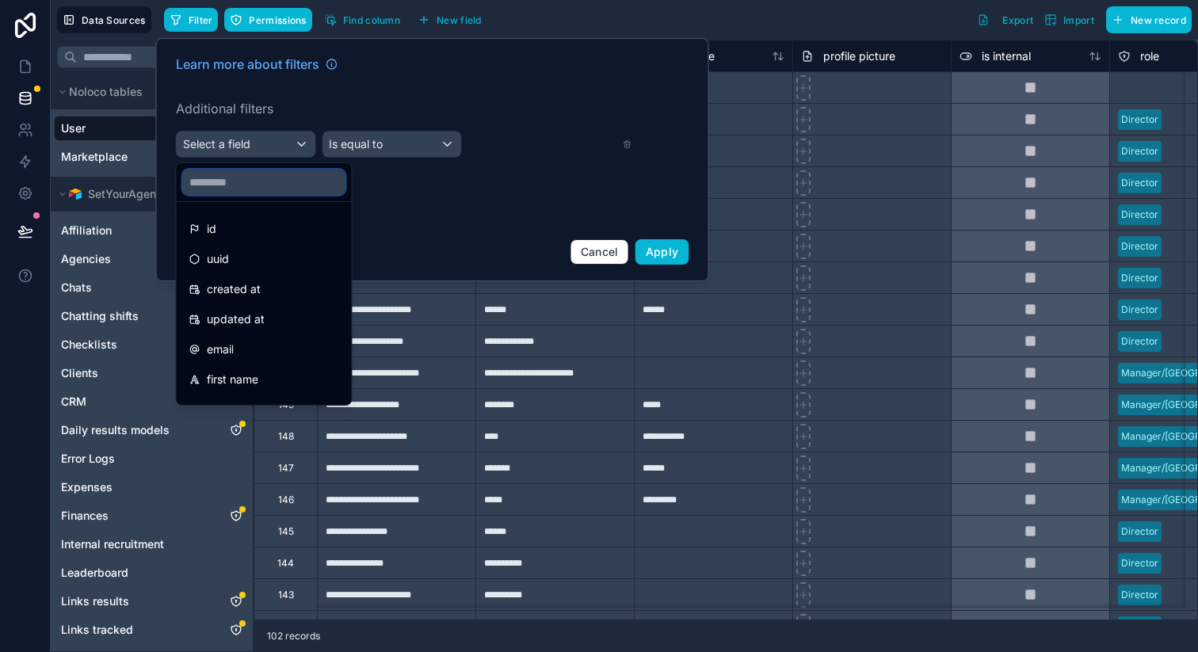
click at [245, 186] on input "text" at bounding box center [264, 182] width 162 height 25
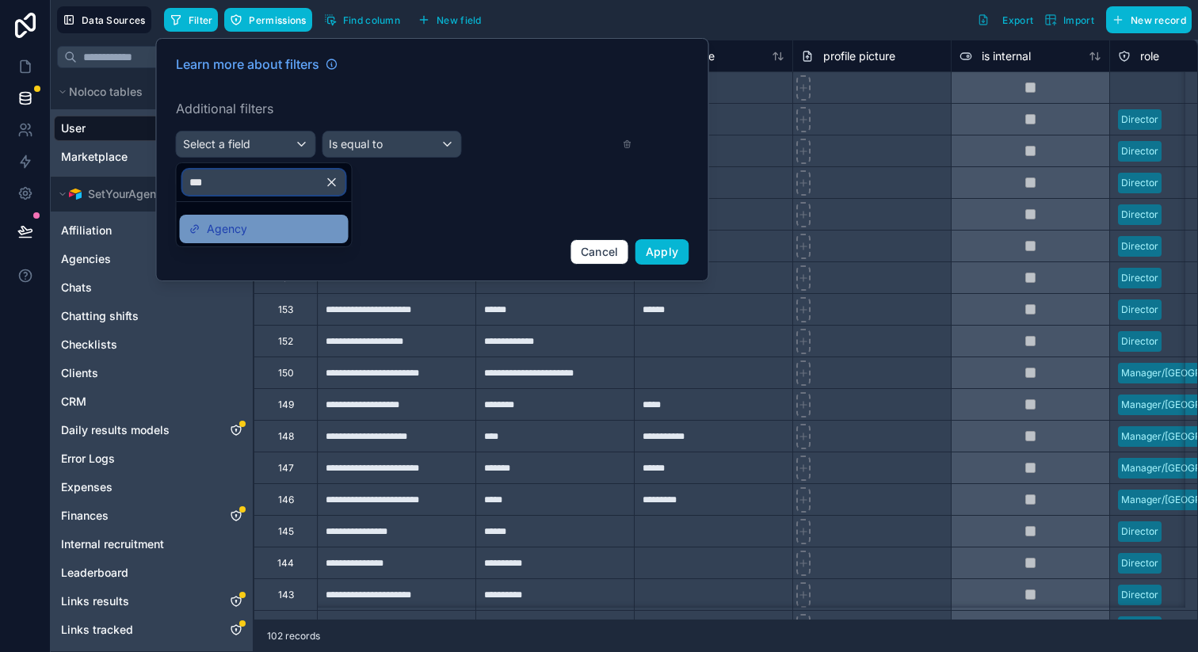
type input "***"
click at [255, 227] on div "Agency" at bounding box center [264, 228] width 150 height 19
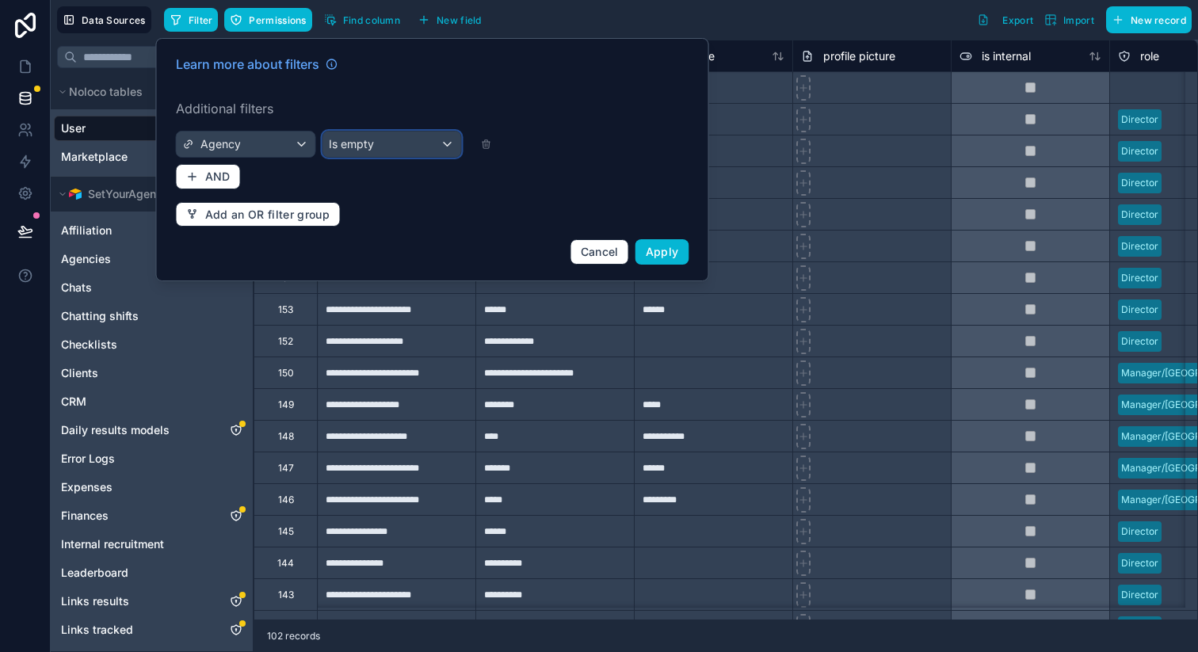
click at [399, 148] on div "Is empty" at bounding box center [391, 144] width 139 height 25
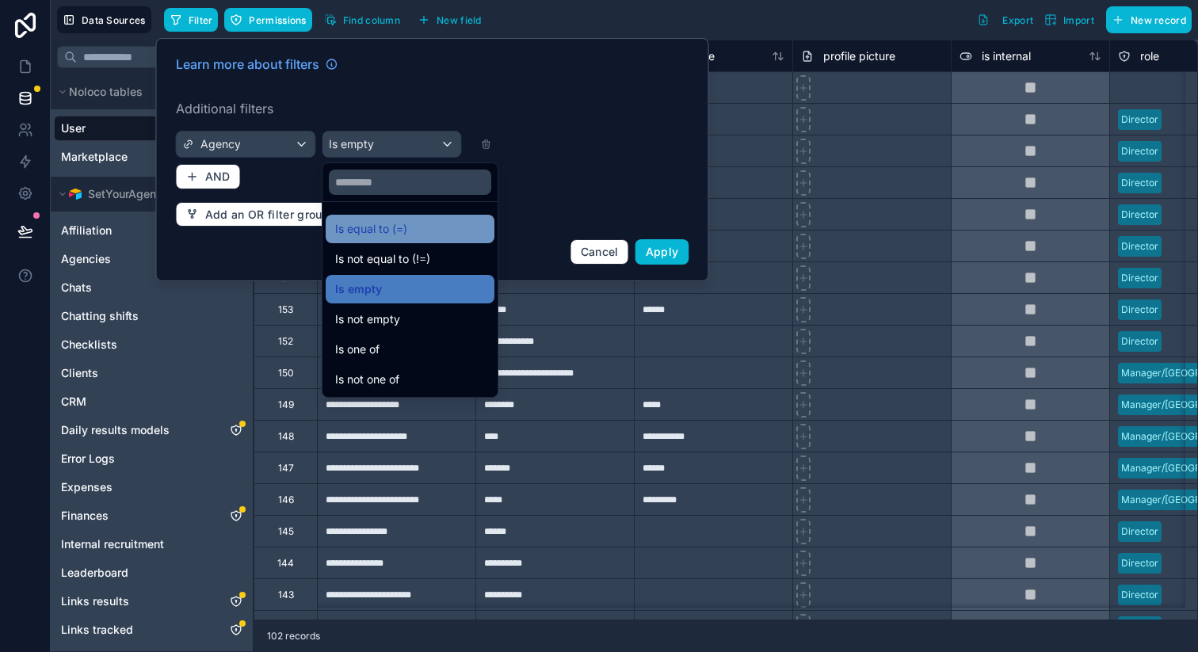
click at [378, 228] on span "Is equal to (=)" at bounding box center [371, 228] width 72 height 19
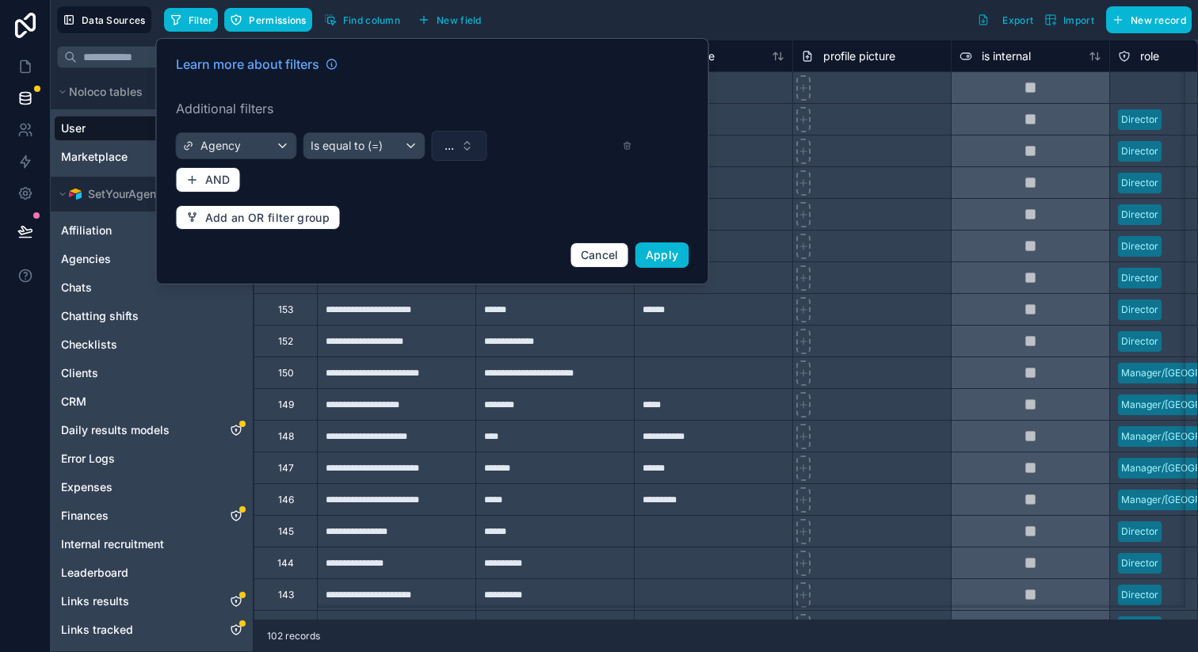
click at [461, 146] on button "..." at bounding box center [458, 146] width 55 height 30
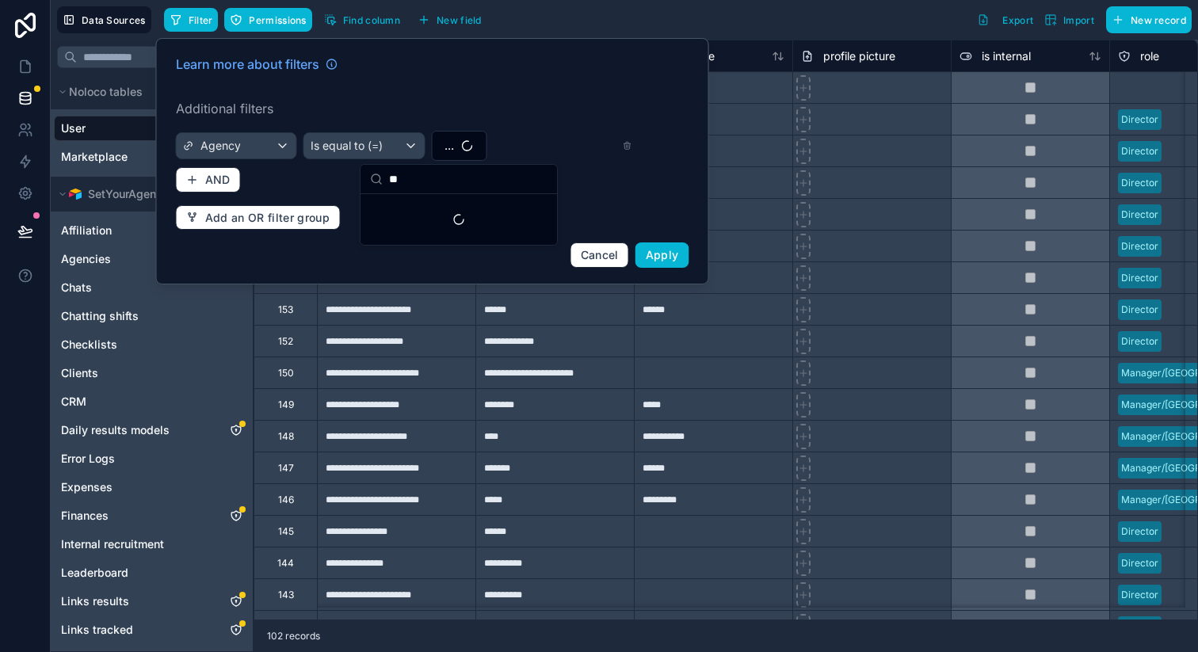
type input "**"
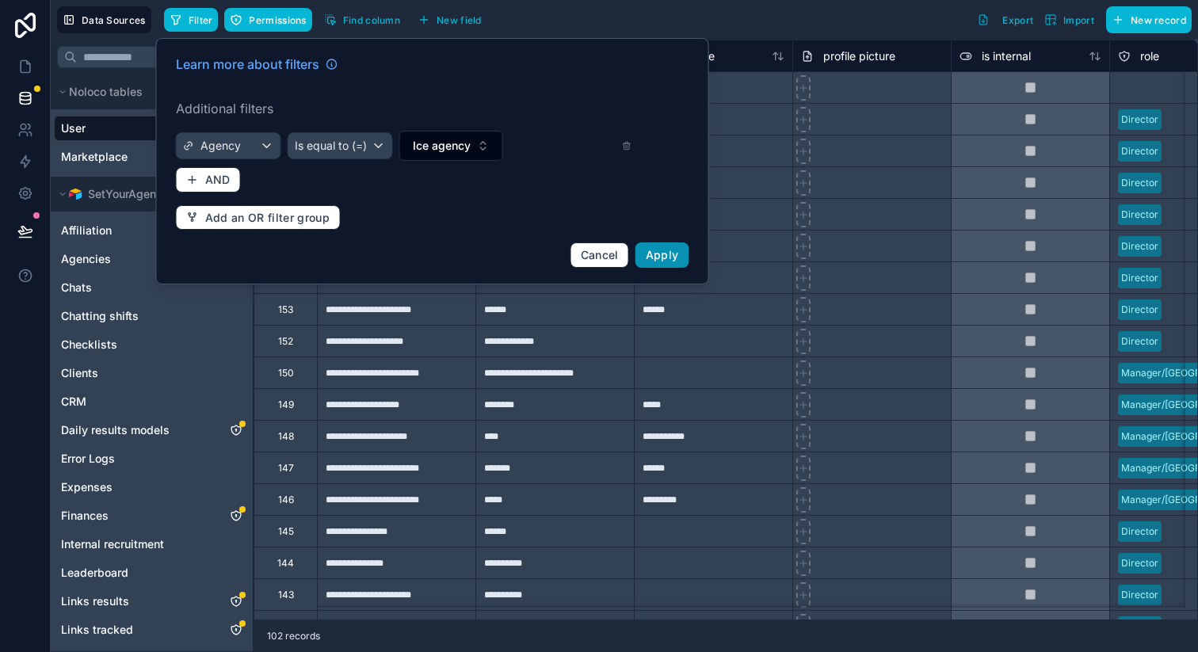
click at [676, 261] on button "Apply" at bounding box center [662, 254] width 54 height 25
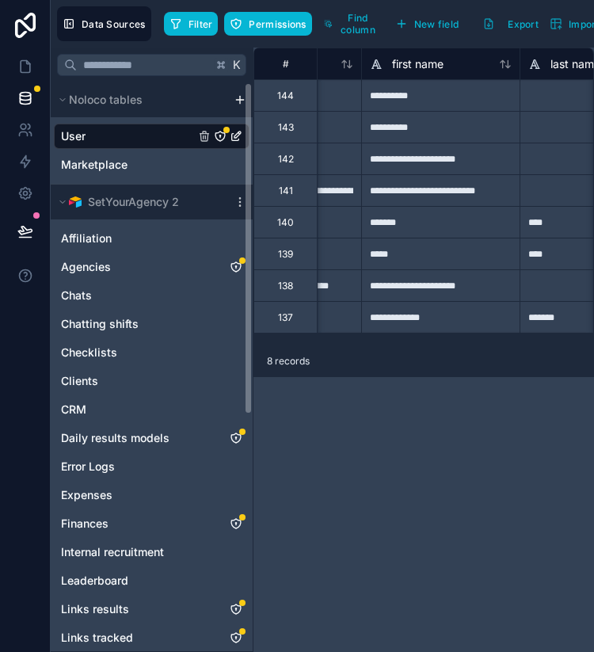
scroll to position [0, 151]
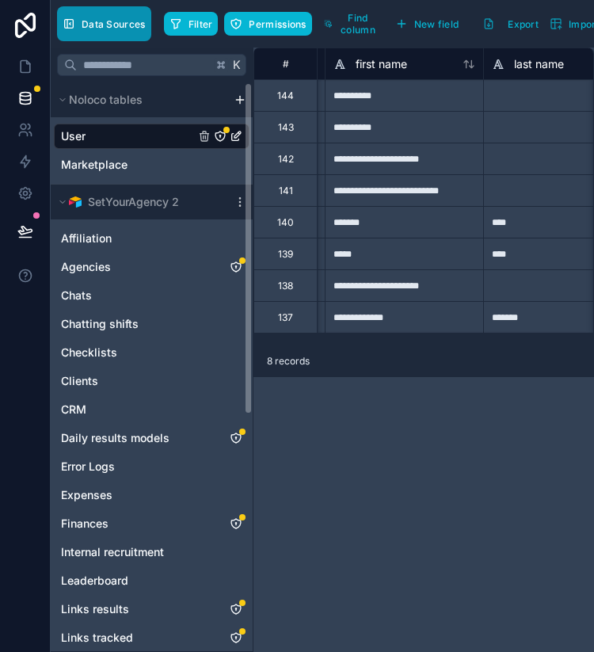
click at [99, 22] on span "Data Sources" at bounding box center [114, 24] width 64 height 12
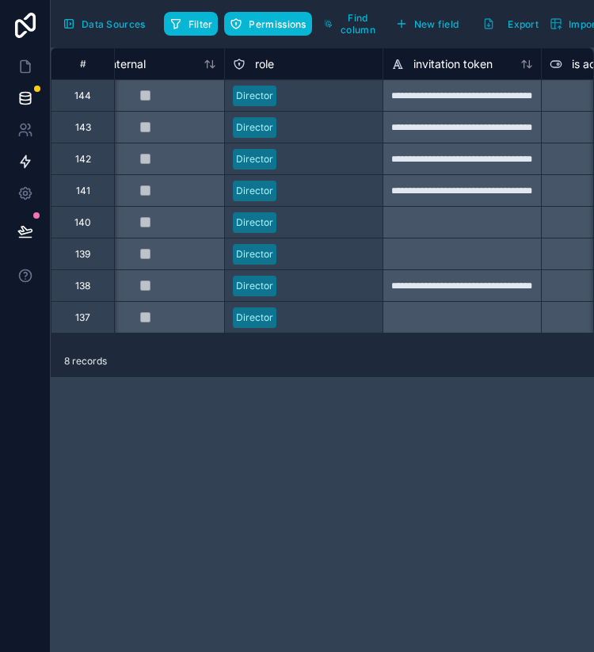
scroll to position [0, 729]
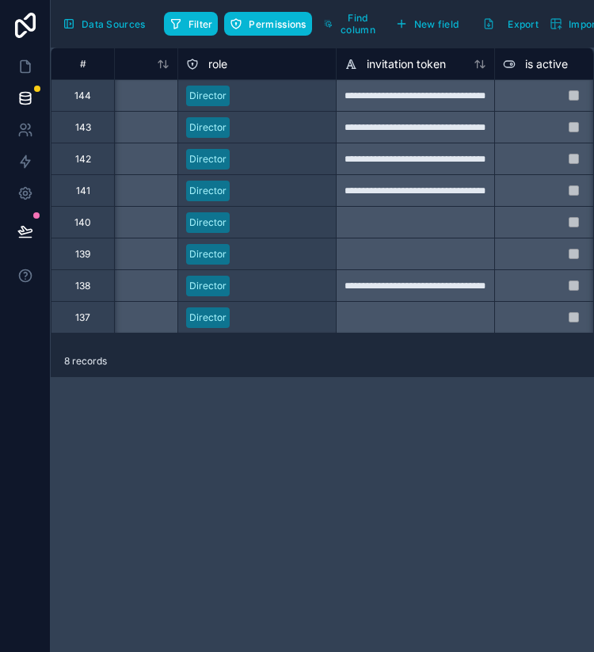
click at [290, 107] on div "Director" at bounding box center [257, 96] width 158 height 24
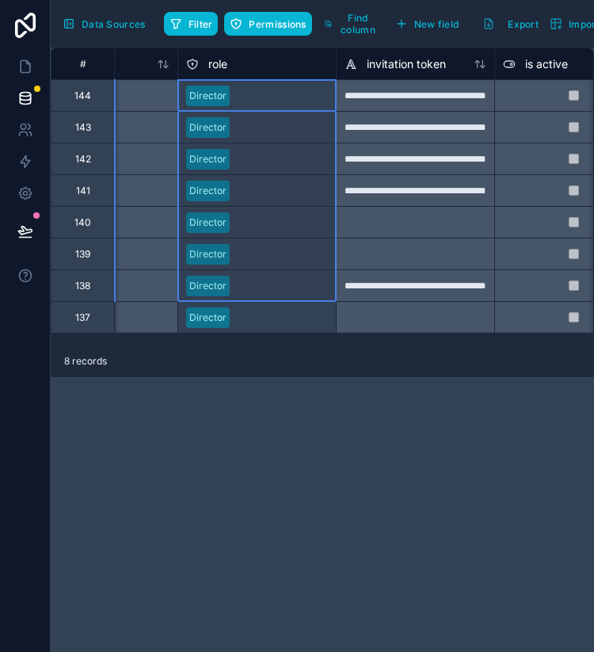
drag, startPoint x: 283, startPoint y: 98, endPoint x: 290, endPoint y: 330, distance: 232.3
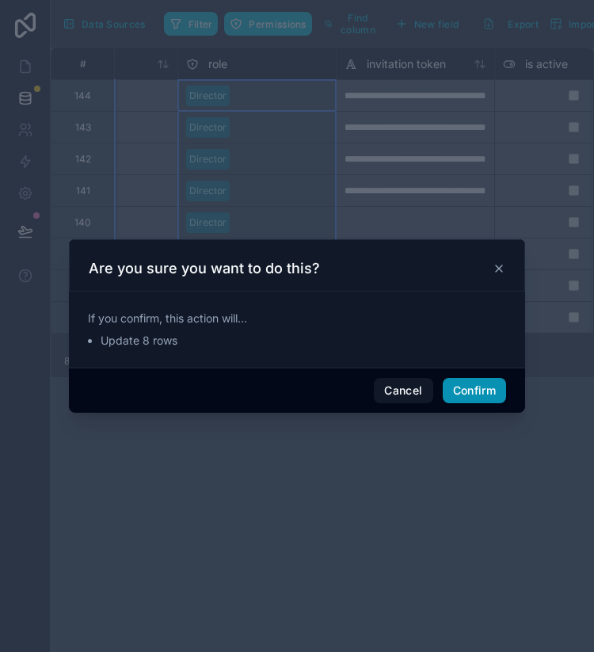
click at [471, 392] on button "Confirm" at bounding box center [474, 390] width 63 height 25
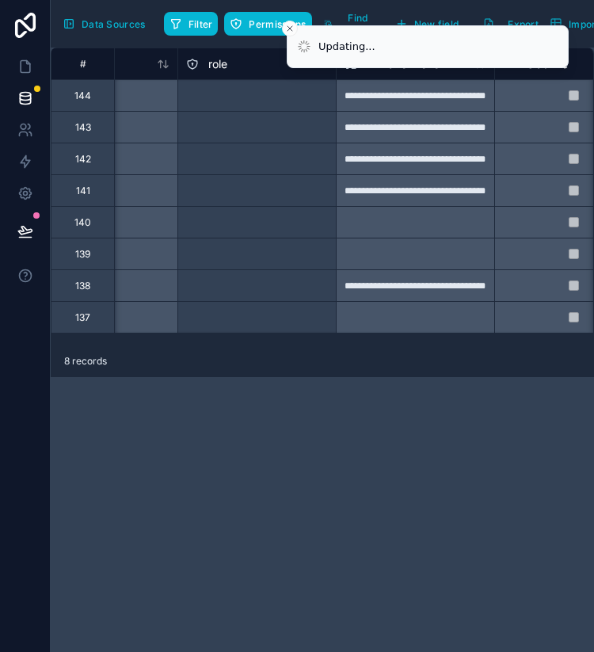
click at [235, 101] on div "Select a role" at bounding box center [257, 96] width 158 height 16
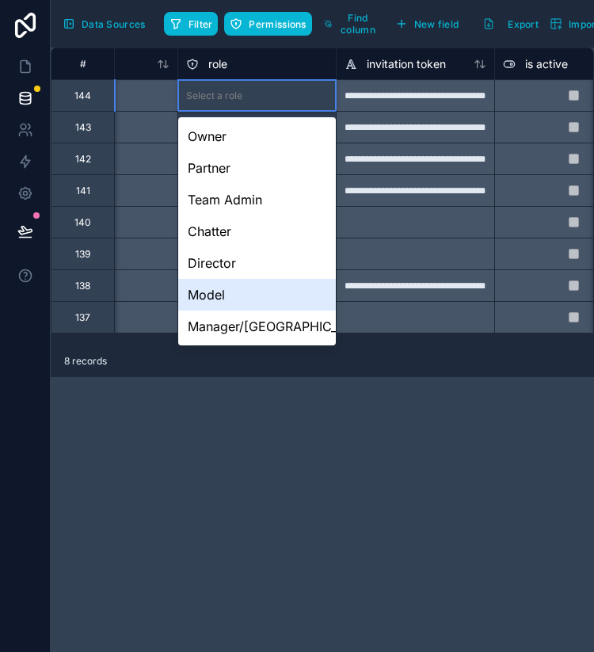
click at [222, 294] on div "Model" at bounding box center [257, 295] width 158 height 32
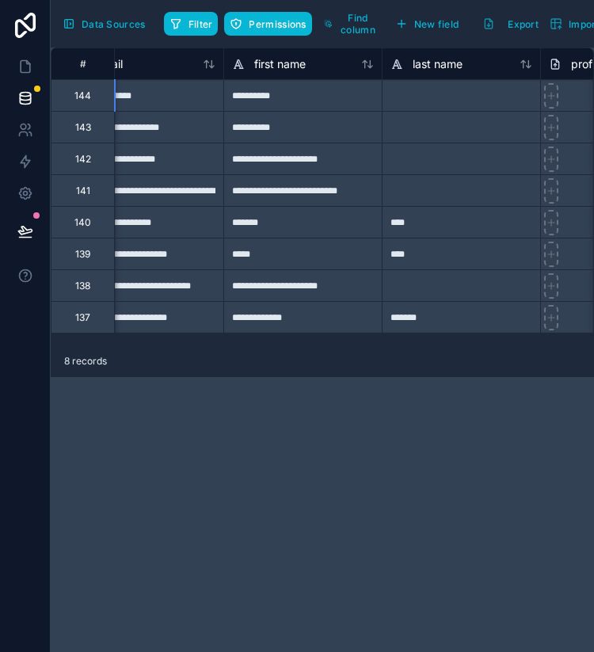
scroll to position [0, 0]
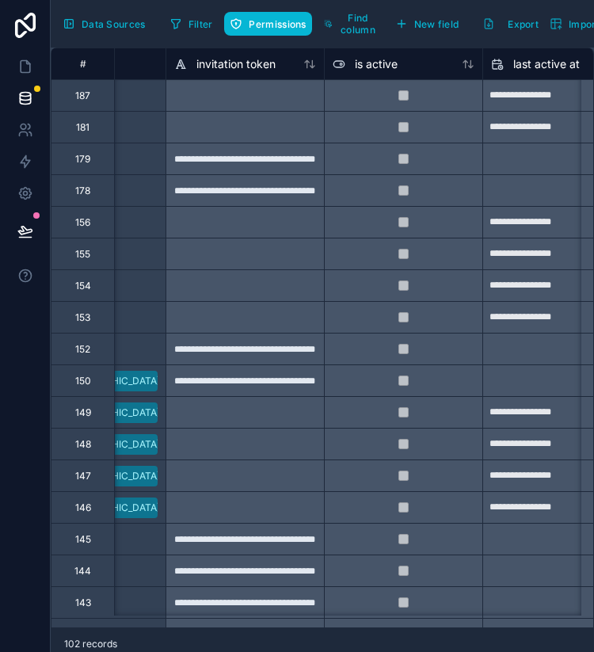
scroll to position [0, 1173]
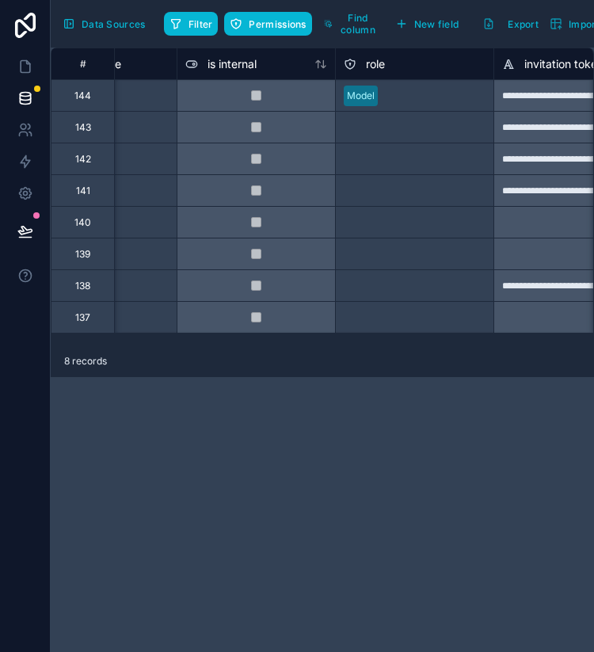
scroll to position [0, 579]
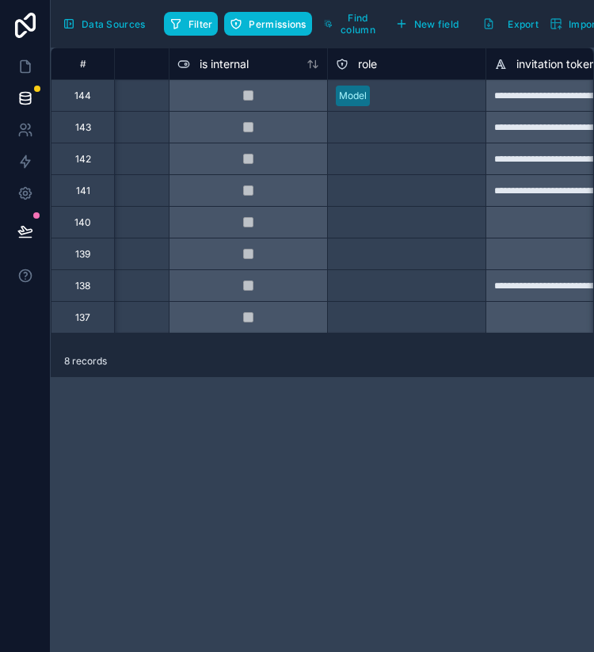
click at [369, 133] on div "Select a role" at bounding box center [407, 128] width 158 height 16
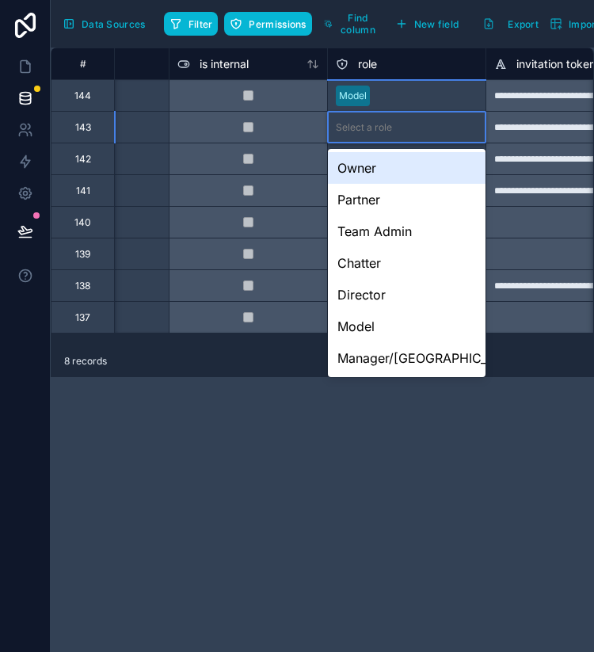
click at [368, 133] on div "Select a role" at bounding box center [407, 128] width 158 height 16
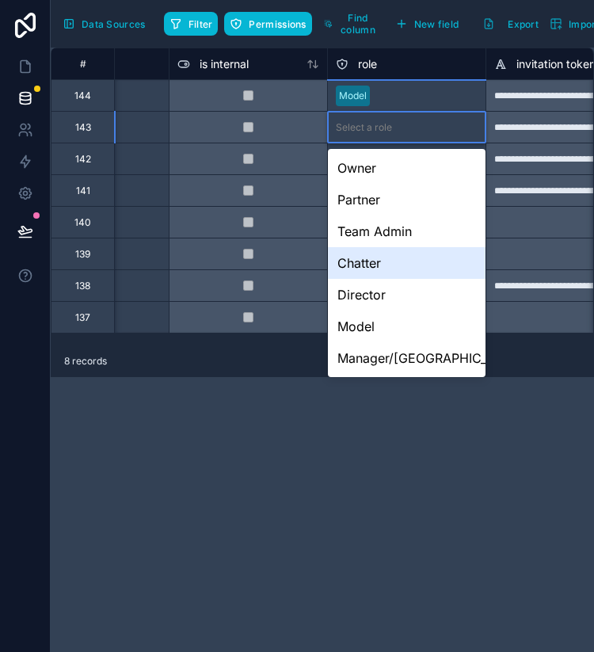
click at [365, 257] on div "Chatter" at bounding box center [407, 263] width 158 height 32
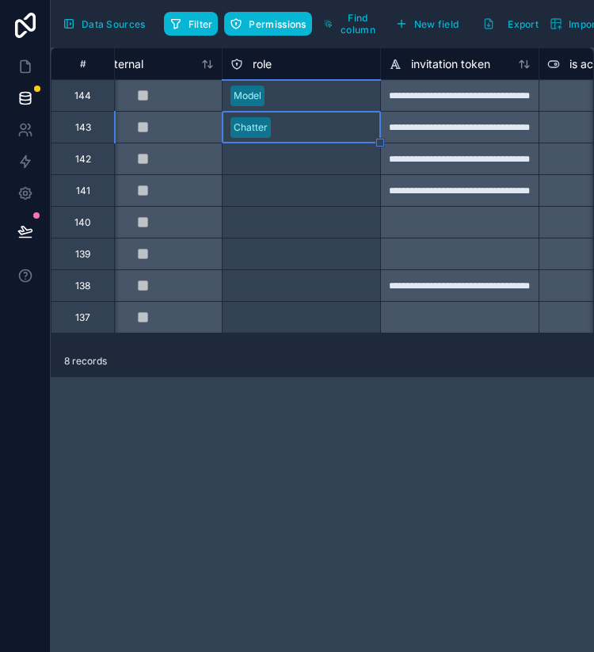
scroll to position [0, 715]
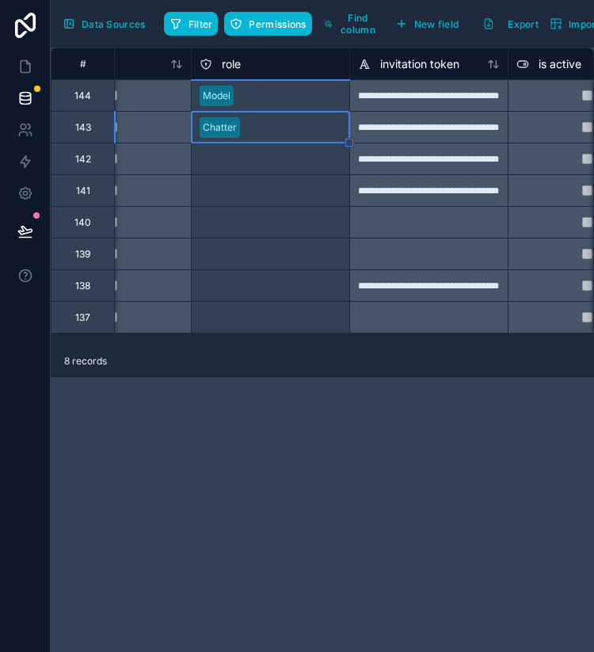
click at [254, 169] on div "Select a role" at bounding box center [271, 158] width 158 height 31
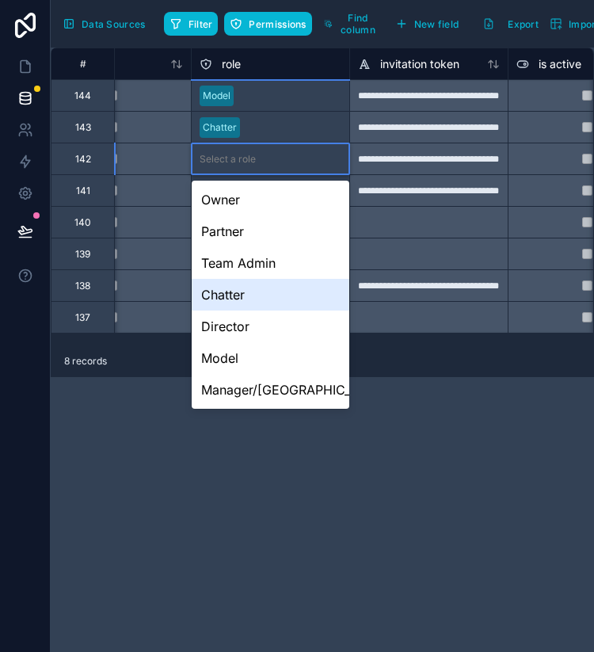
click at [233, 291] on div "Chatter" at bounding box center [271, 295] width 158 height 32
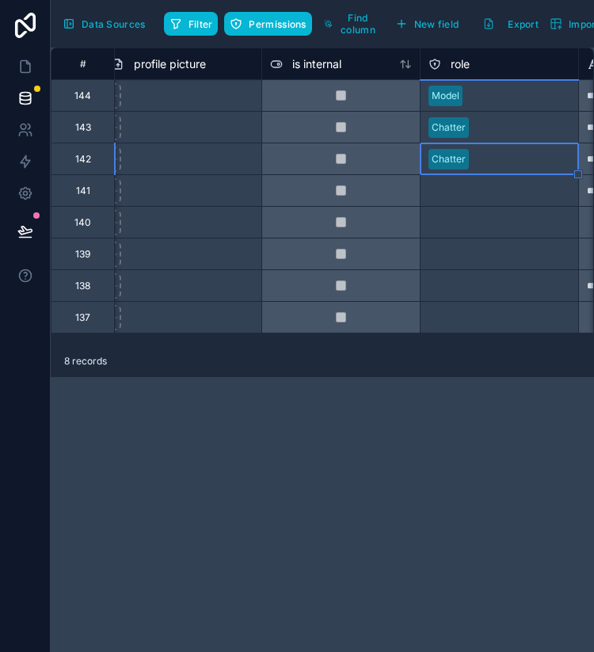
scroll to position [0, 566]
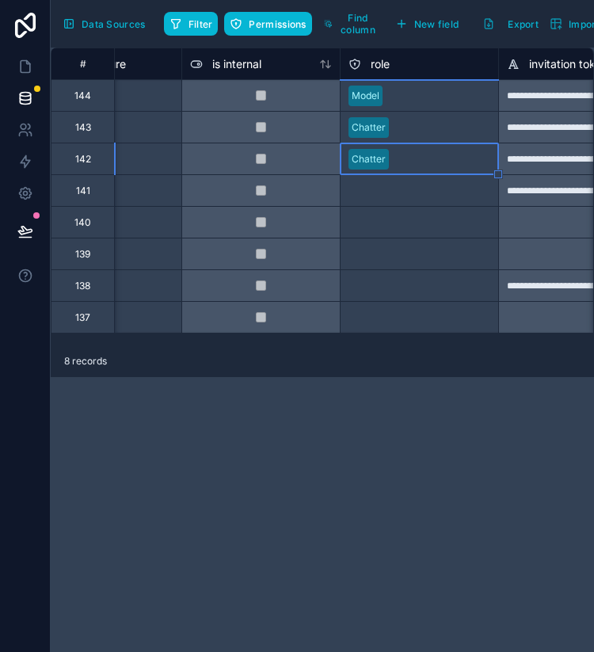
click at [402, 197] on div "Select a role" at bounding box center [420, 191] width 158 height 16
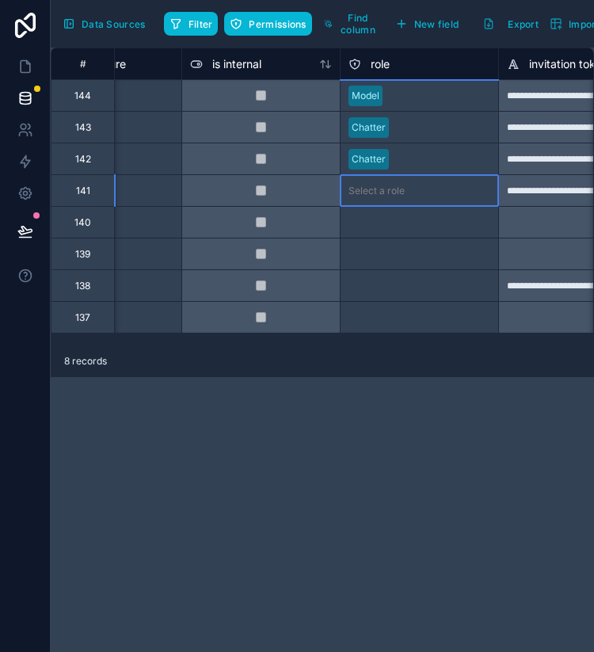
click at [402, 192] on div "Select a role" at bounding box center [377, 191] width 56 height 13
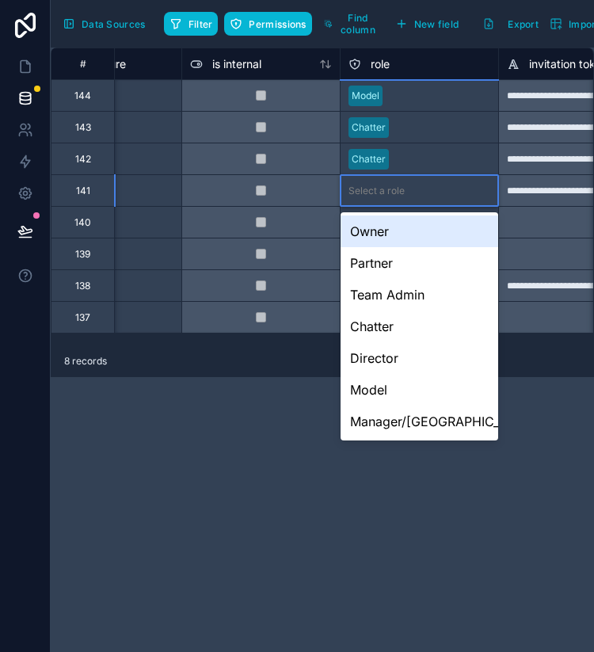
click at [395, 201] on div "Select a role" at bounding box center [420, 190] width 158 height 31
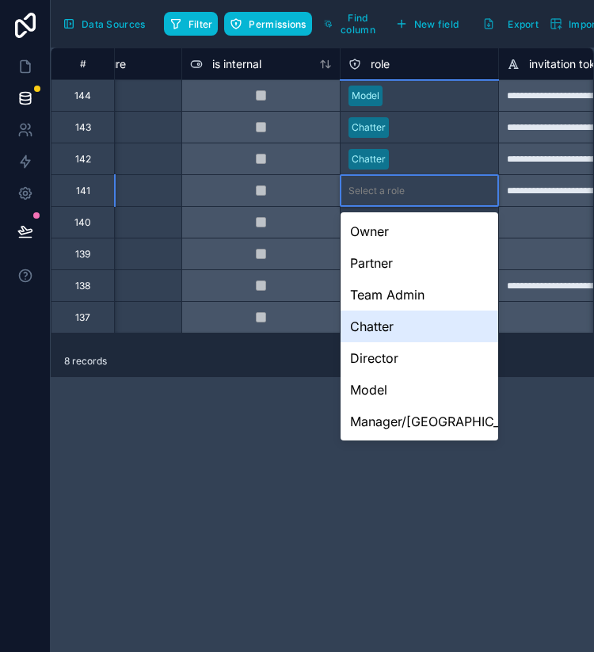
click at [385, 323] on div "Chatter" at bounding box center [420, 327] width 158 height 32
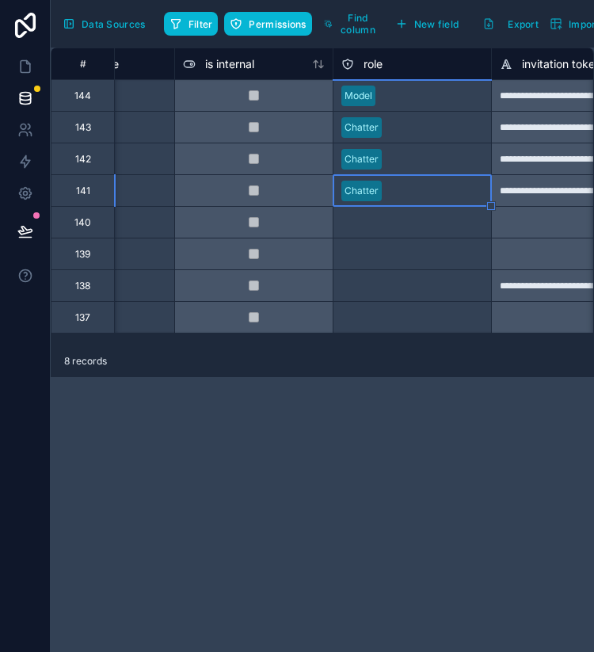
scroll to position [0, 603]
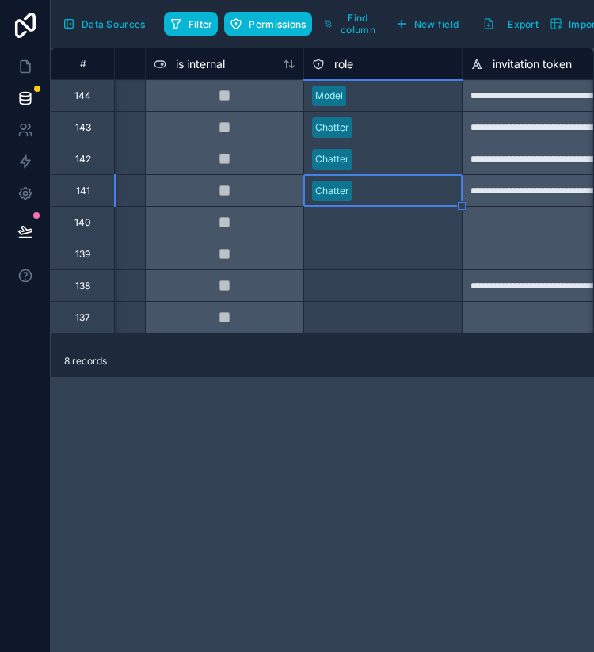
click at [365, 234] on div "Select a role" at bounding box center [383, 222] width 158 height 31
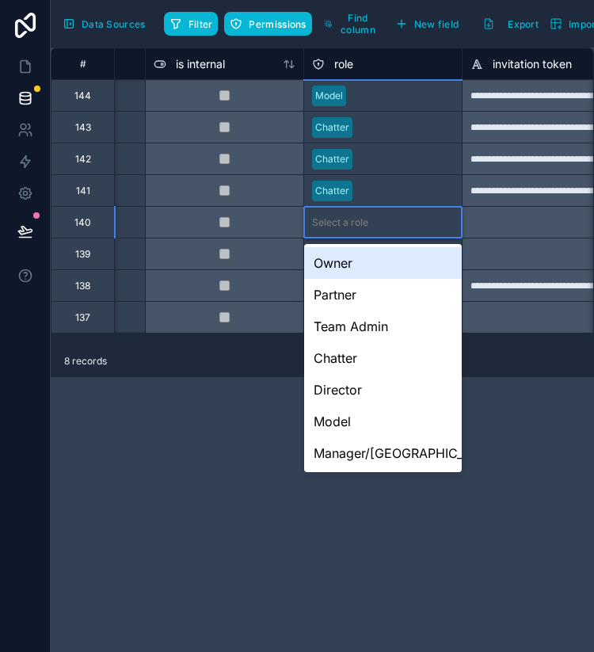
click at [368, 231] on div "Select a role" at bounding box center [383, 222] width 158 height 31
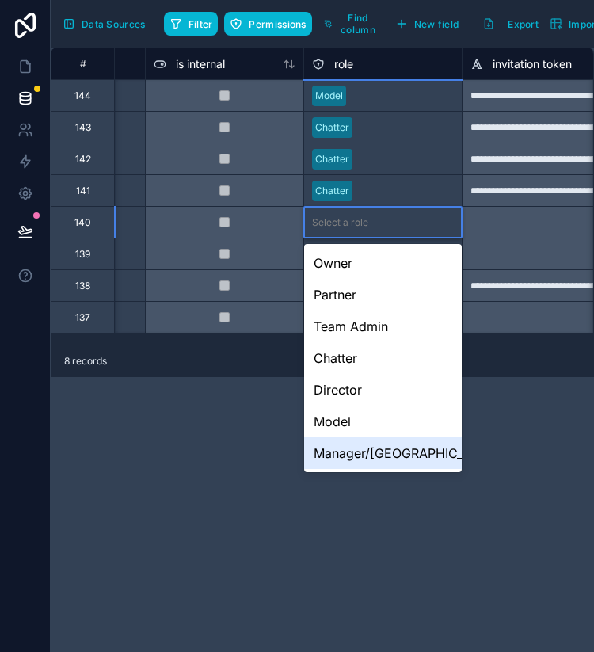
click at [349, 456] on div "Manager/[GEOGRAPHIC_DATA]" at bounding box center [383, 453] width 158 height 32
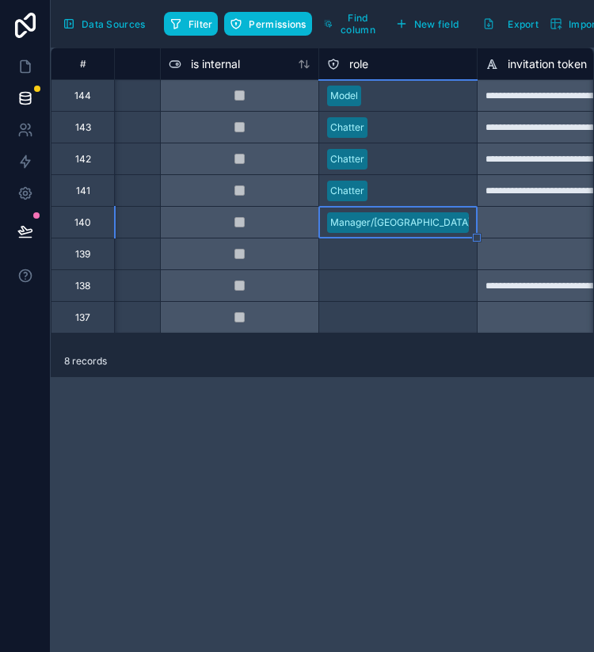
scroll to position [0, 597]
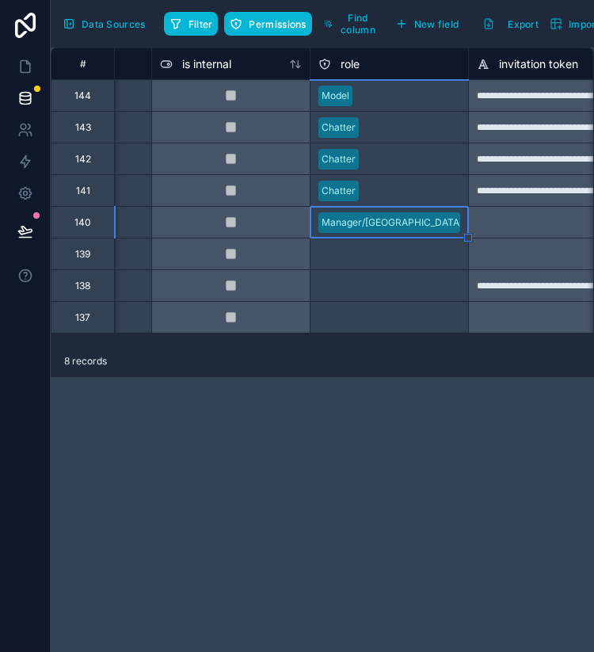
click at [410, 251] on div "Select a role" at bounding box center [390, 254] width 158 height 16
click at [390, 251] on div "Select a role" at bounding box center [390, 254] width 158 height 16
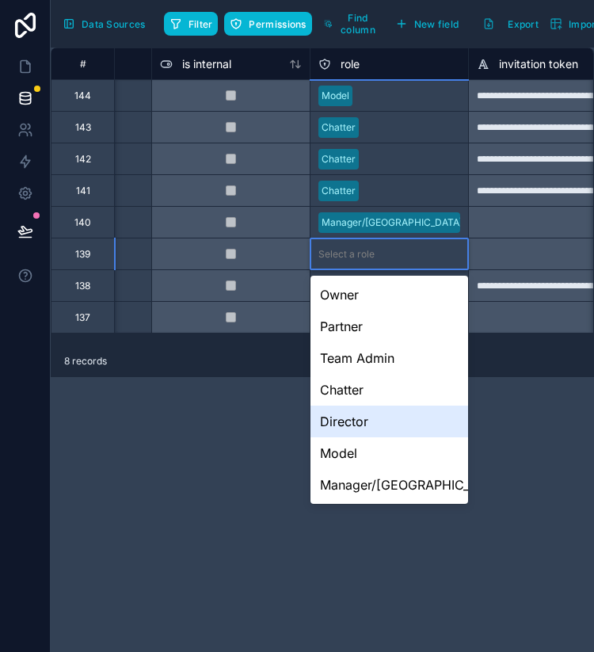
drag, startPoint x: 356, startPoint y: 448, endPoint x: 364, endPoint y: 418, distance: 31.3
click at [364, 418] on div "Owner Partner Team Admin Chatter Director Model Manager/[GEOGRAPHIC_DATA]" at bounding box center [390, 390] width 158 height 228
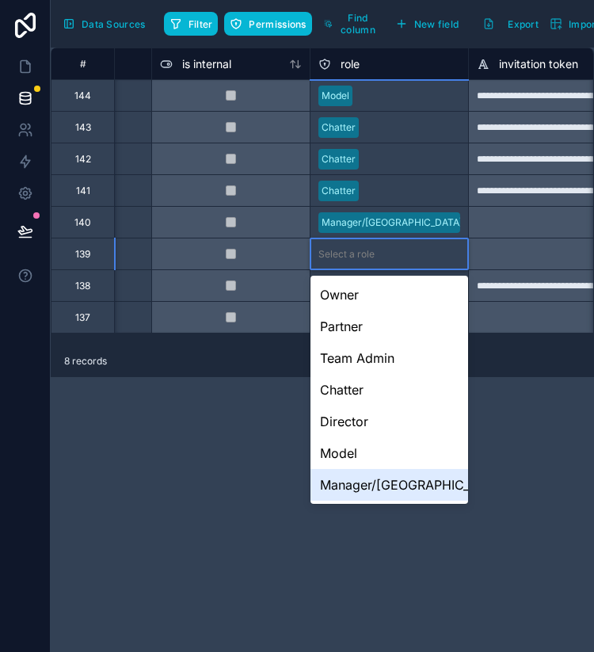
click at [357, 483] on div "Manager/[GEOGRAPHIC_DATA]" at bounding box center [390, 485] width 158 height 32
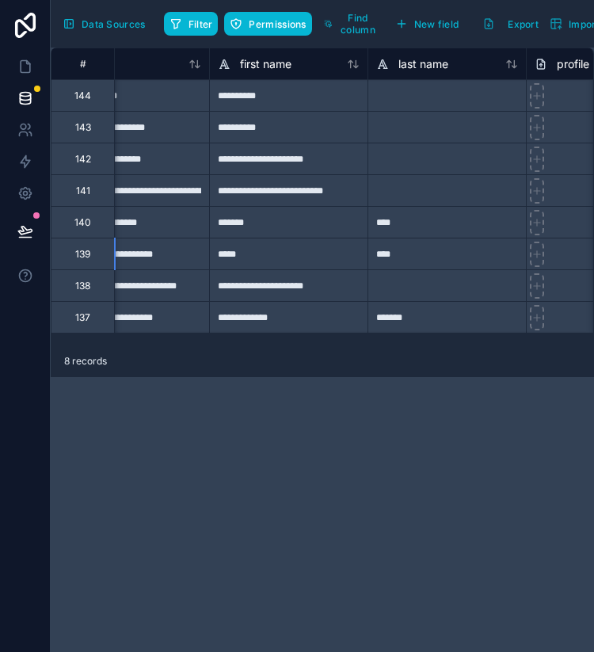
scroll to position [0, 0]
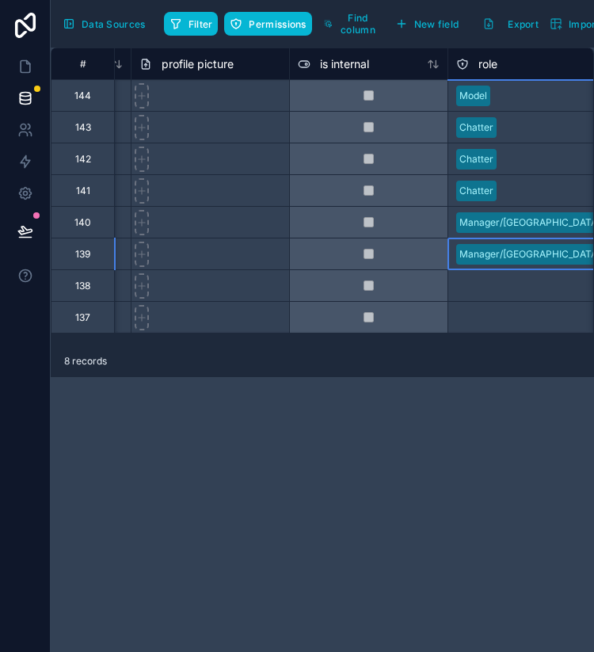
click at [507, 302] on div "Select a role" at bounding box center [527, 317] width 158 height 31
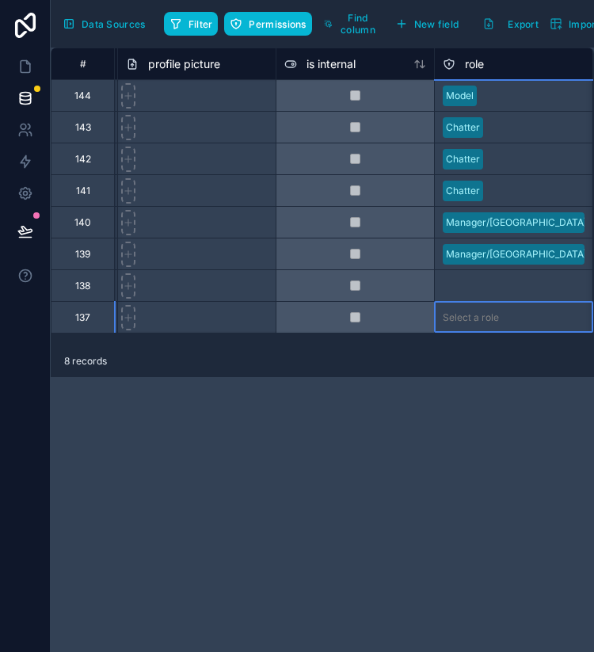
click at [481, 286] on div "Select a role" at bounding box center [471, 286] width 56 height 13
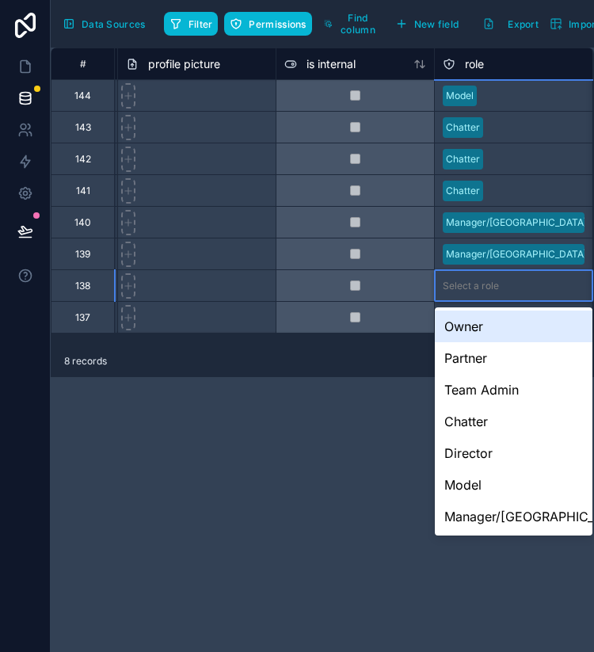
click at [481, 286] on div "Select a role" at bounding box center [471, 286] width 56 height 13
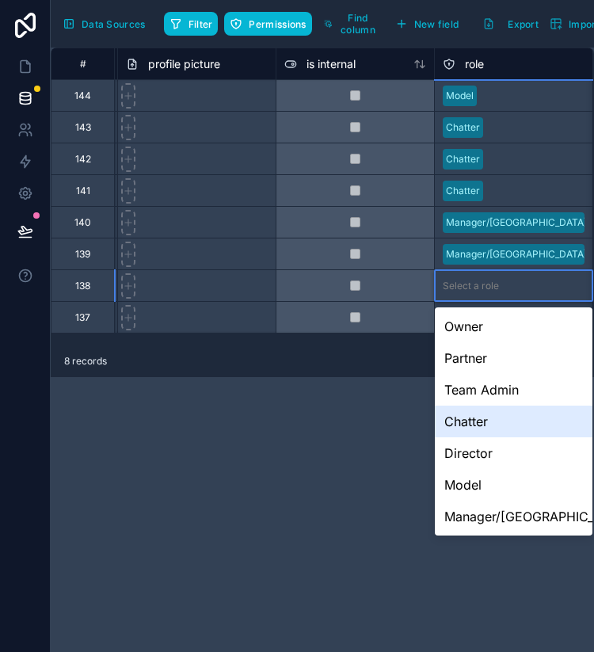
click at [486, 424] on div "Chatter" at bounding box center [514, 422] width 158 height 32
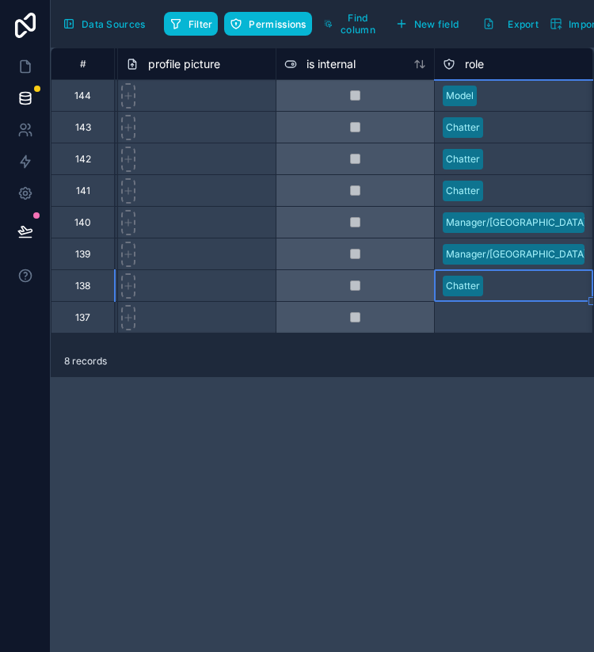
click at [486, 322] on div "Select a role" at bounding box center [471, 317] width 56 height 13
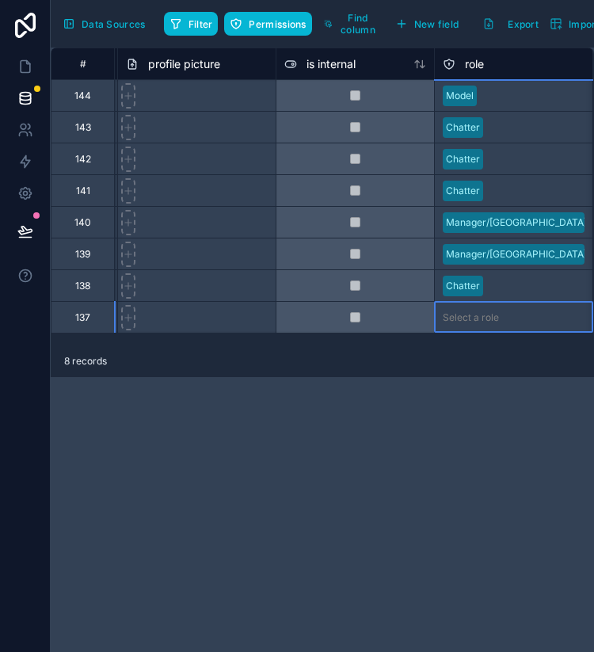
click at [486, 322] on div "Select a role" at bounding box center [471, 317] width 56 height 13
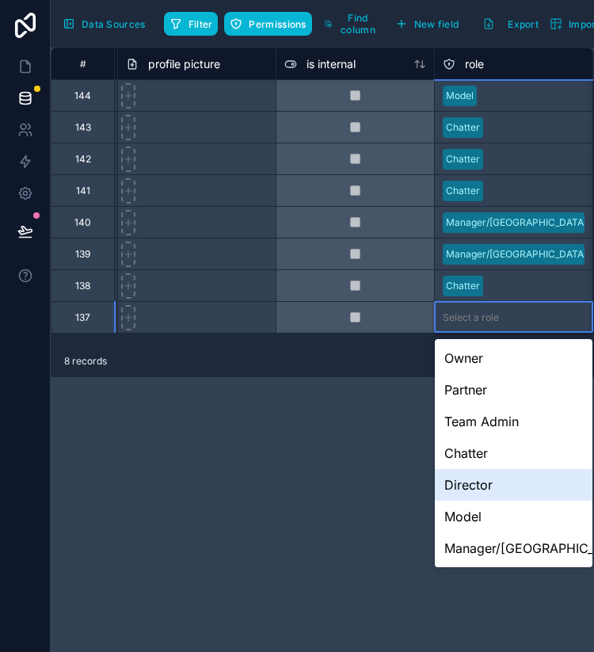
click at [482, 478] on div "Director" at bounding box center [514, 485] width 158 height 32
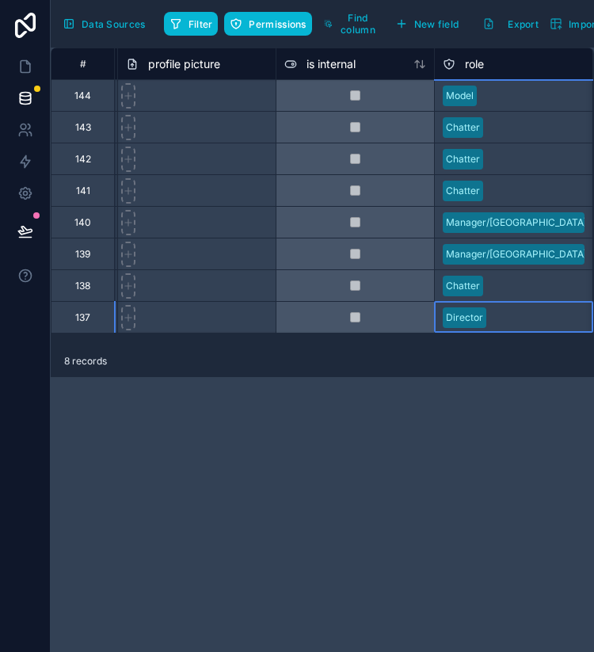
click at [413, 408] on div "**********" at bounding box center [323, 350] width 544 height 605
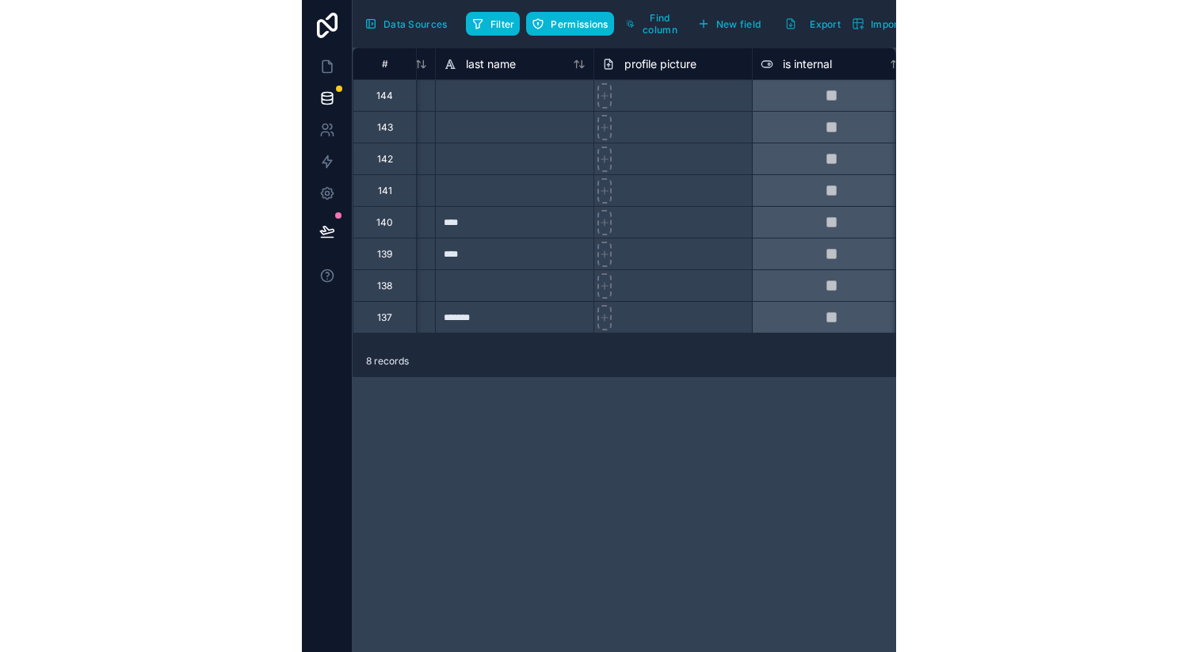
scroll to position [0, 0]
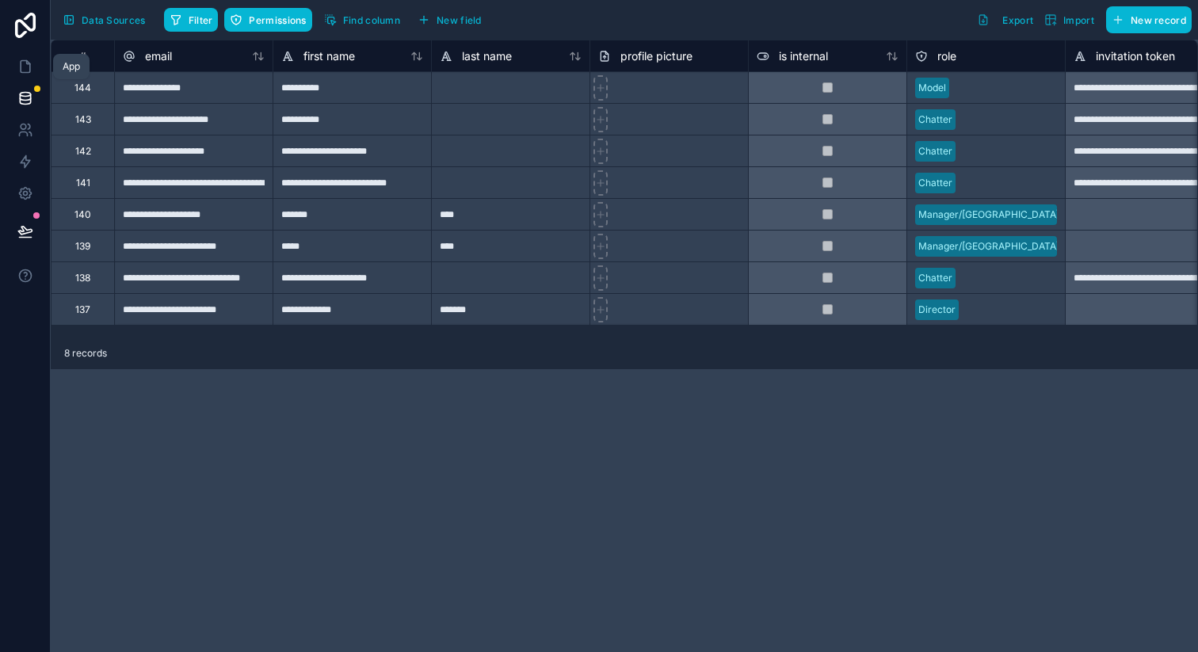
click at [27, 105] on icon at bounding box center [25, 98] width 16 height 16
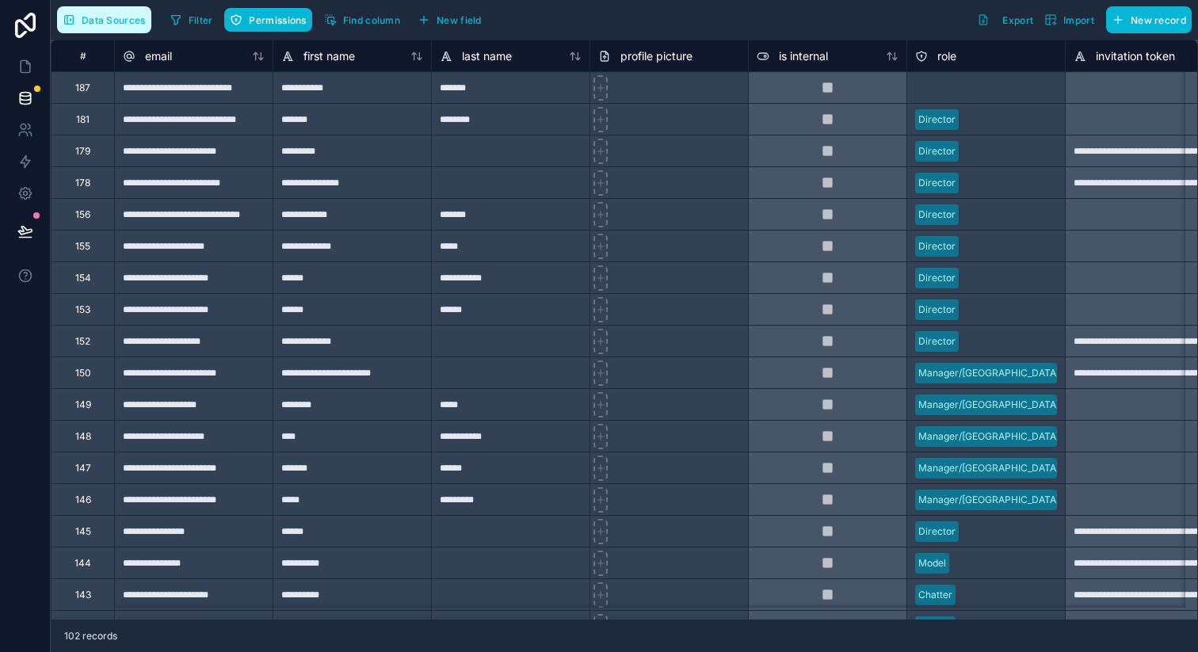
click at [90, 22] on span "Data Sources" at bounding box center [114, 20] width 64 height 12
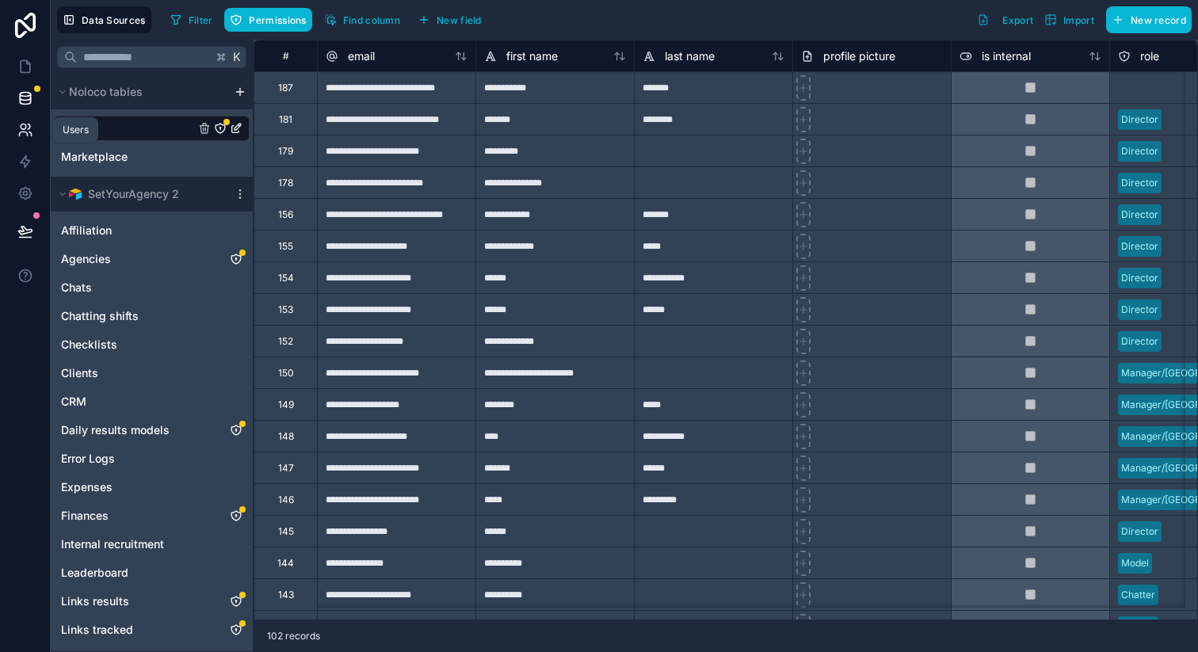
click at [29, 124] on icon at bounding box center [29, 126] width 2 height 5
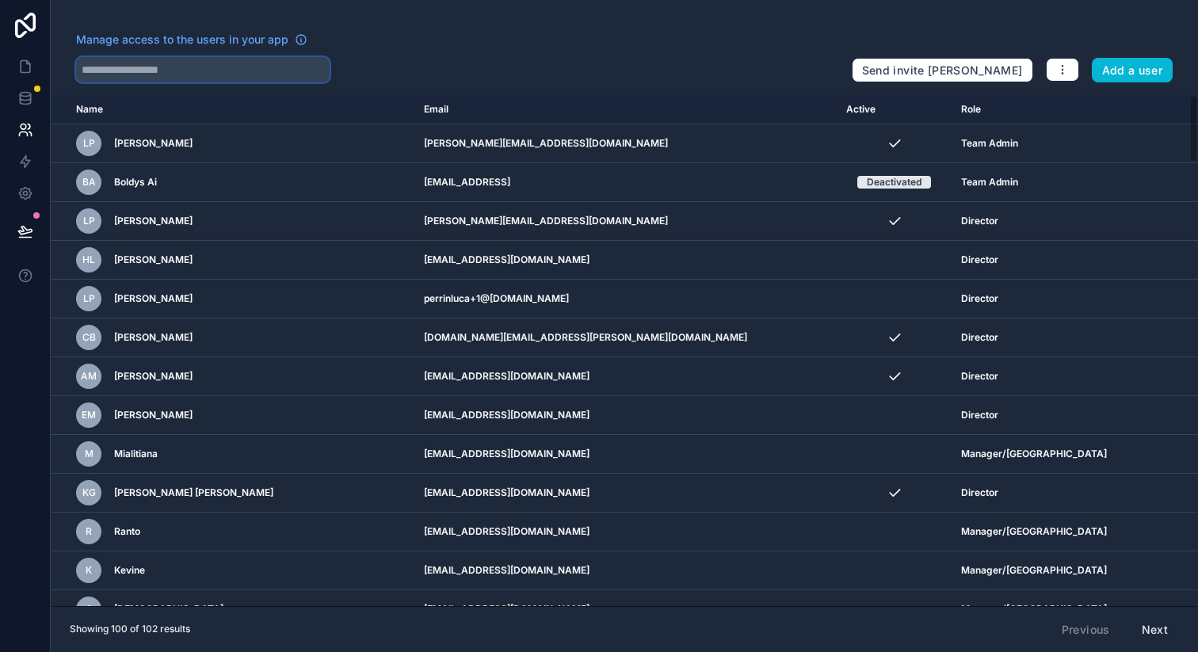
click at [241, 59] on input "text" at bounding box center [203, 69] width 254 height 25
type input "******"
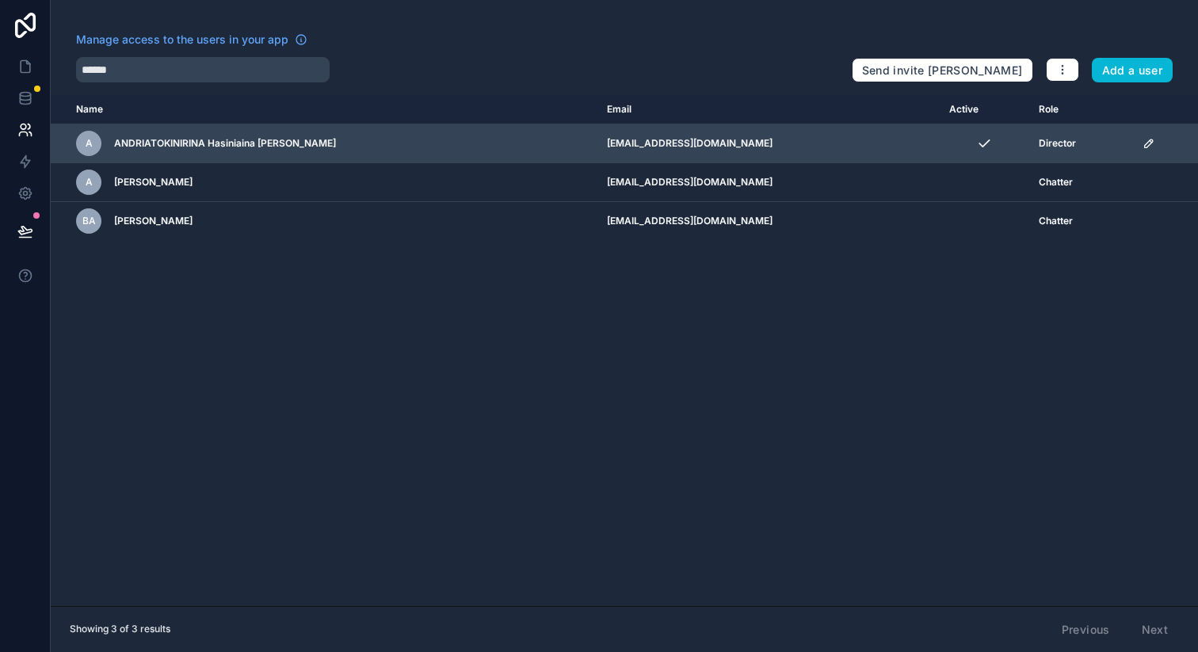
click at [1147, 145] on icon "scrollable content" at bounding box center [1149, 143] width 8 height 8
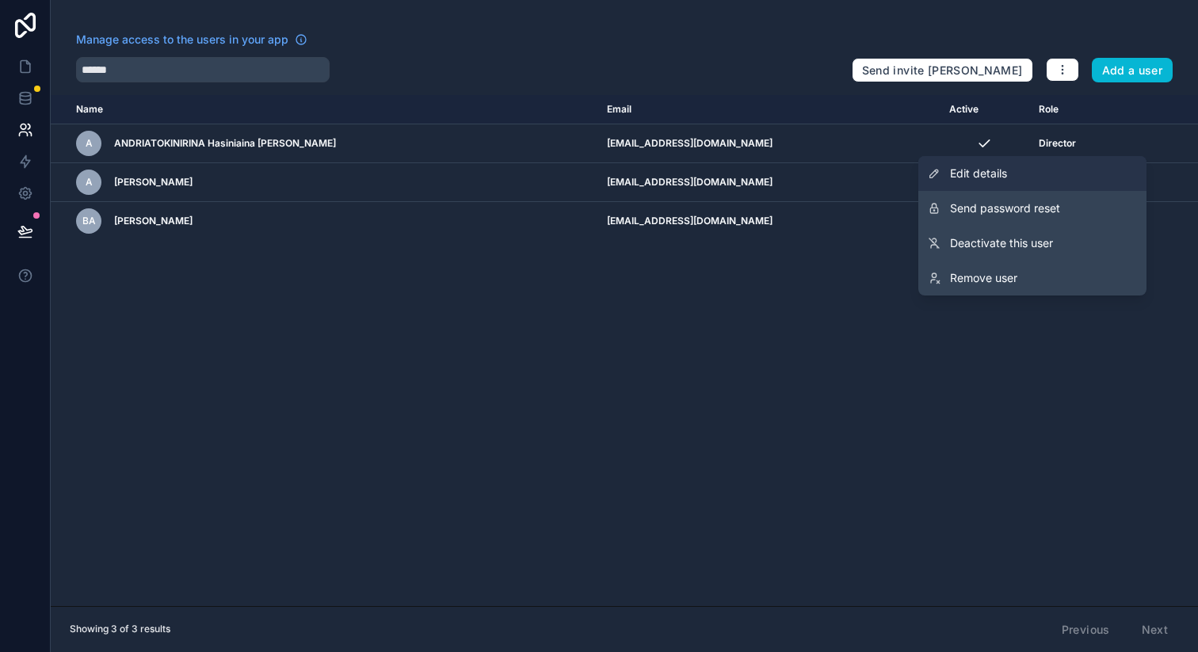
click at [1018, 183] on link "Edit details" at bounding box center [1032, 173] width 228 height 35
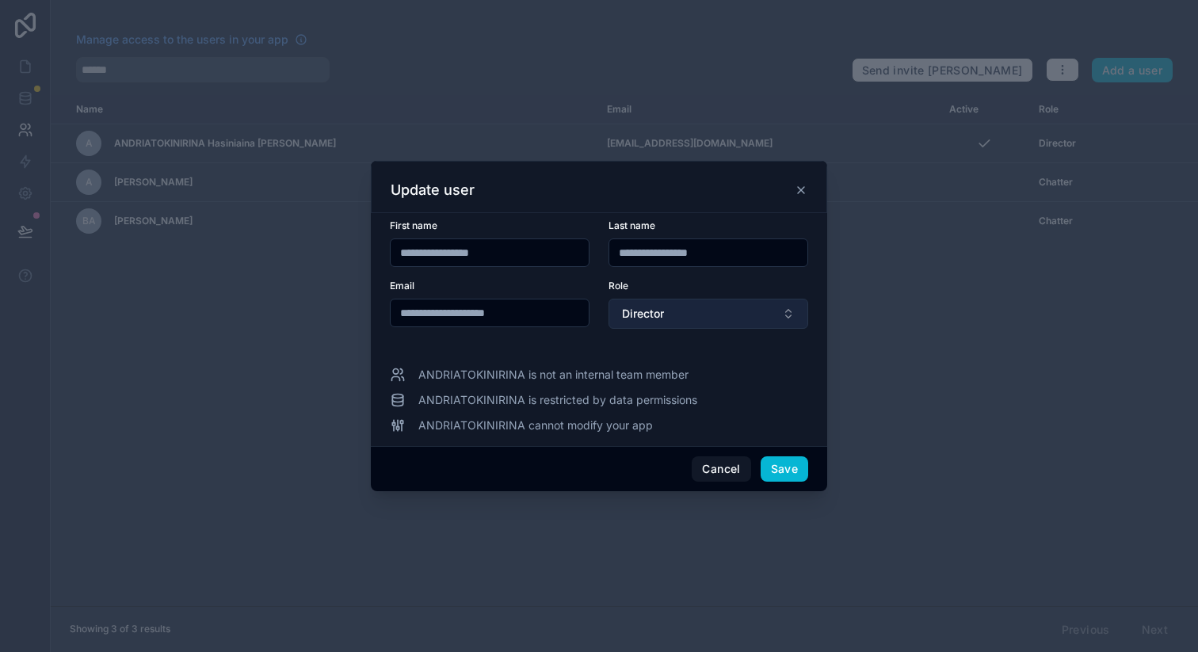
click at [700, 311] on button "Director" at bounding box center [708, 314] width 200 height 30
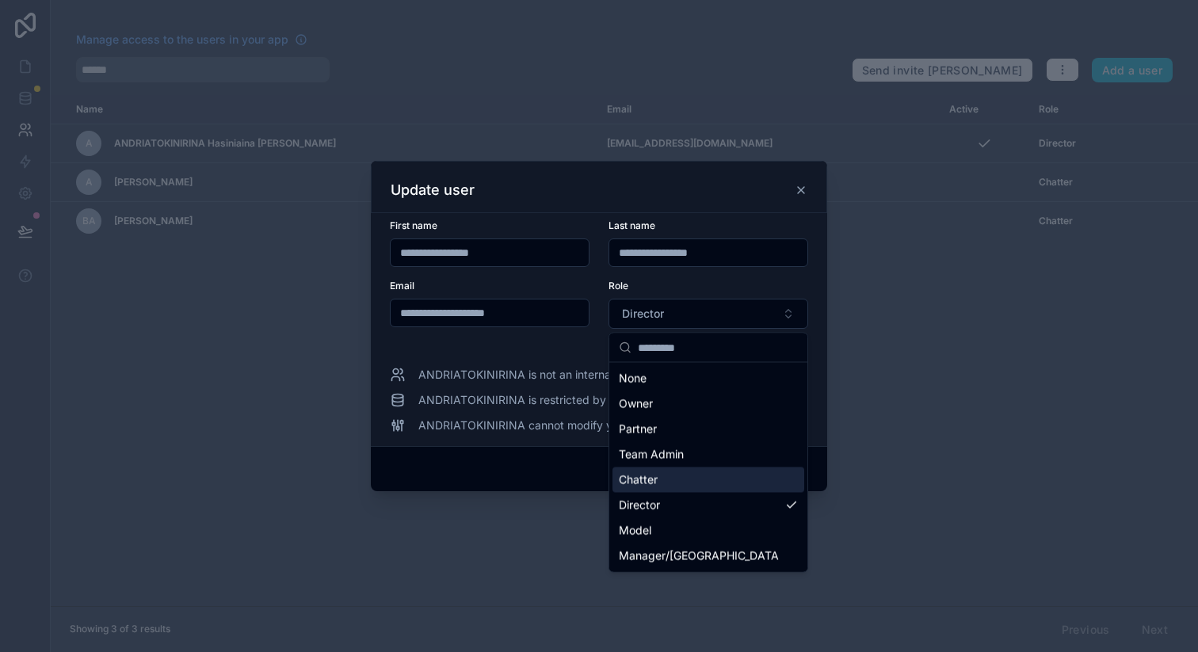
click at [654, 484] on span "Chatter" at bounding box center [638, 480] width 39 height 16
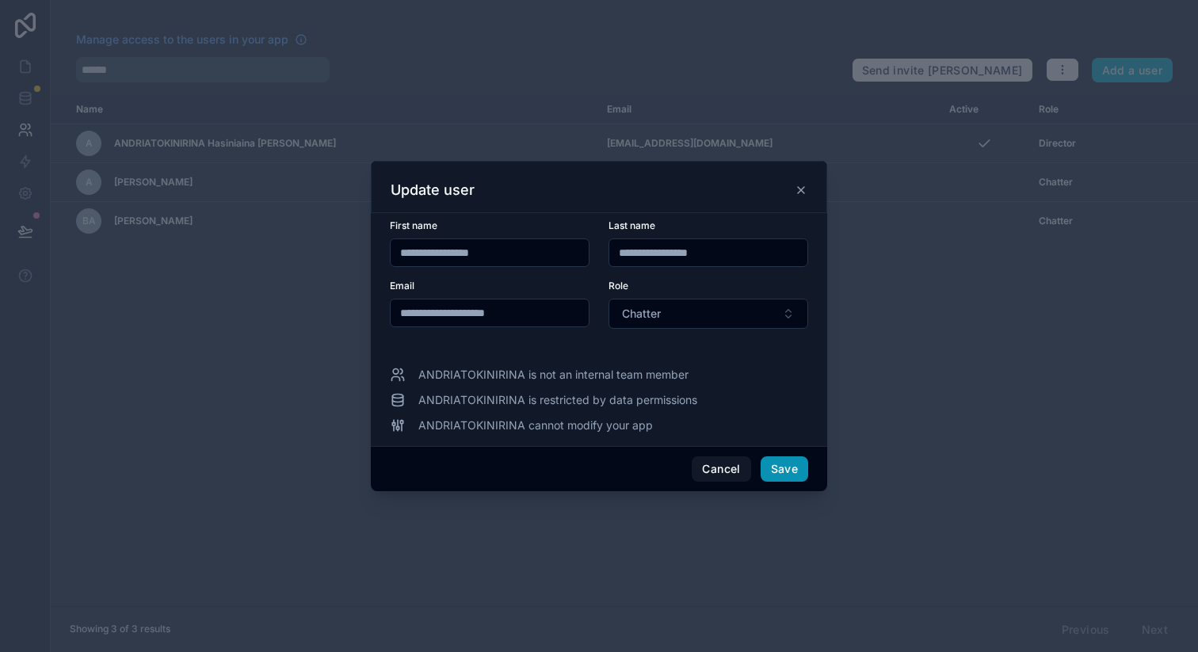
click at [778, 468] on button "Save" at bounding box center [785, 468] width 48 height 25
